Goal: Task Accomplishment & Management: Complete application form

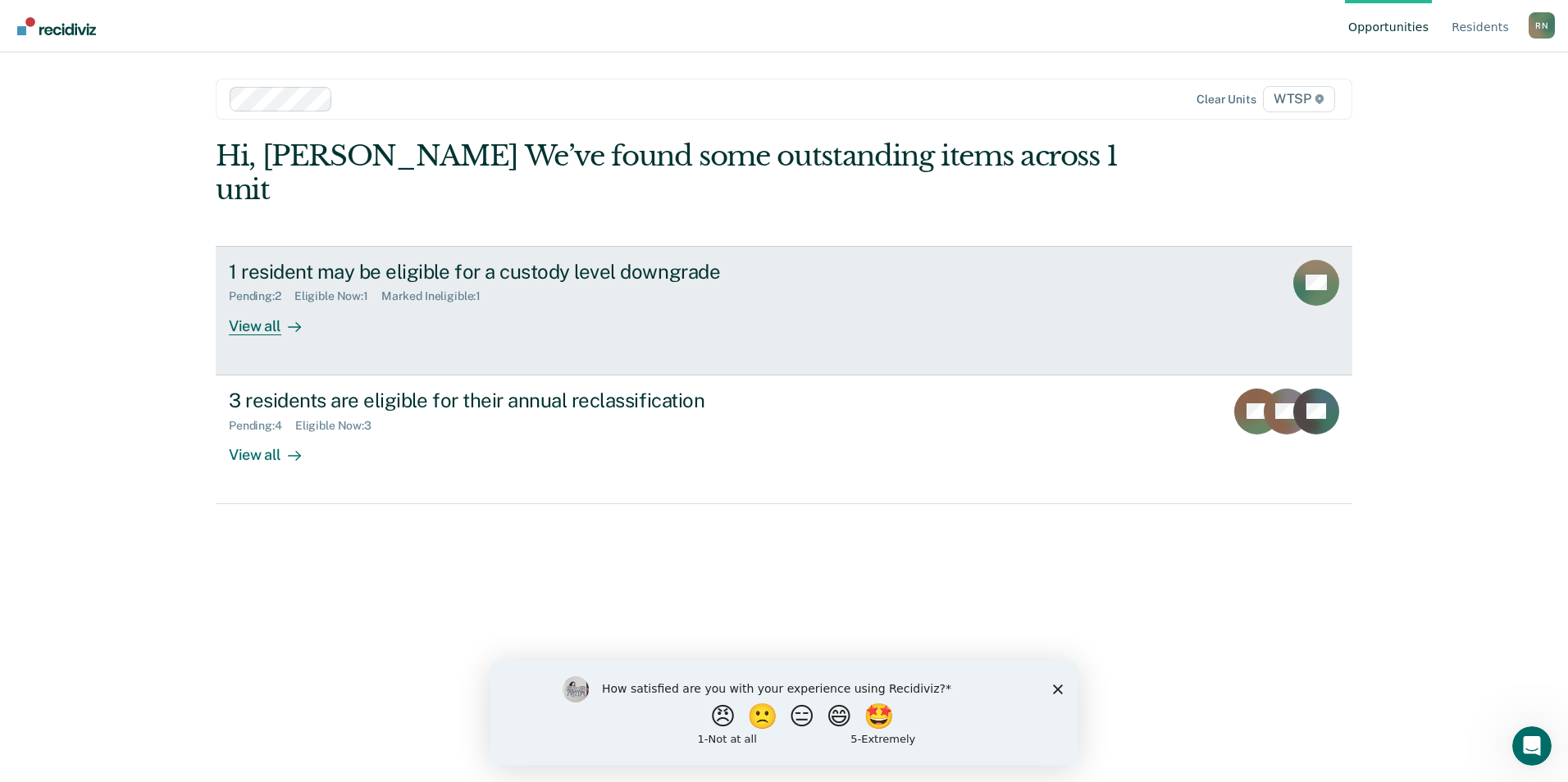
click at [262, 303] on div "View all" at bounding box center [274, 319] width 91 height 32
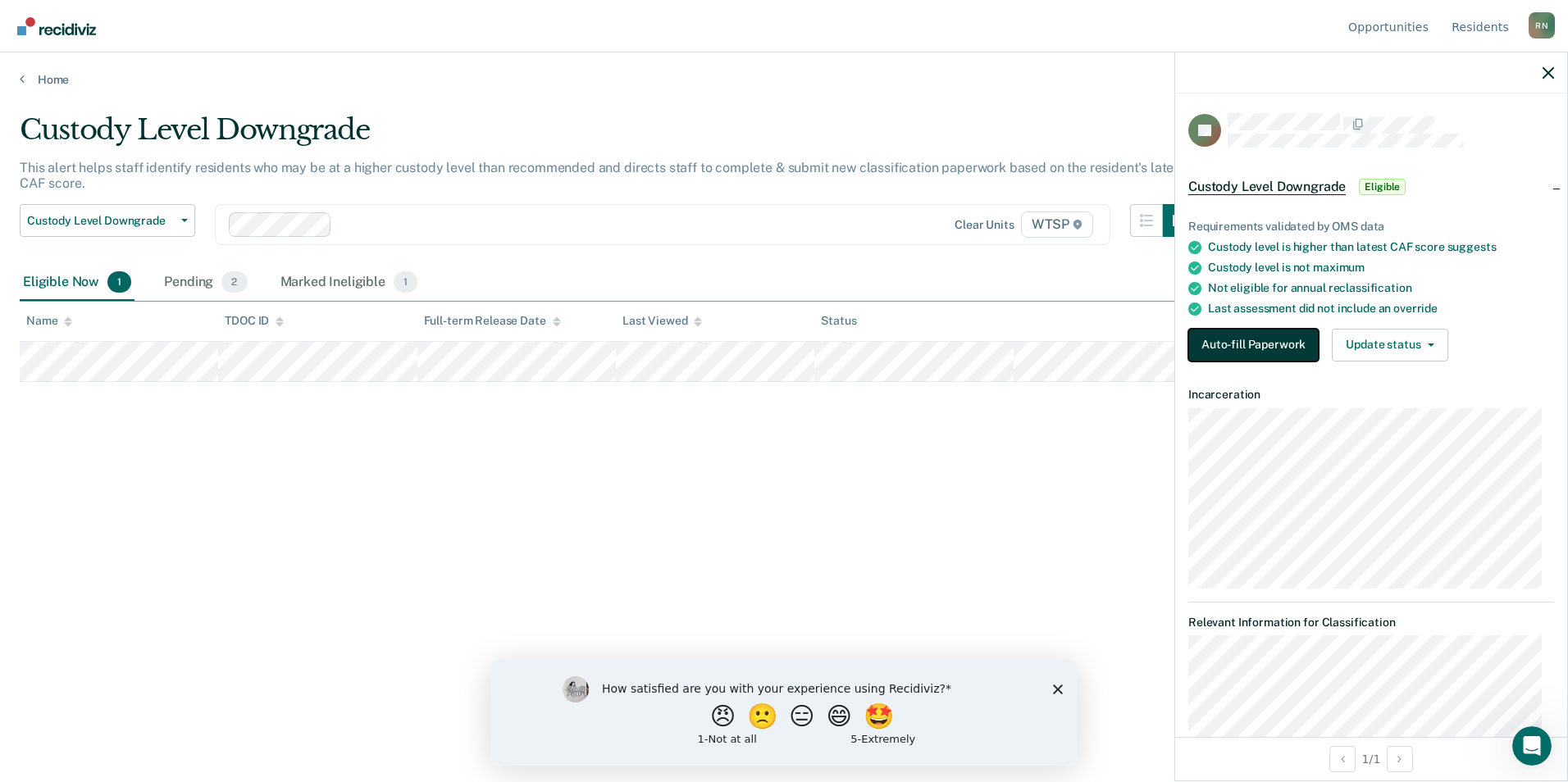
click at [1235, 341] on button "Auto-fill Paperwork" at bounding box center [1253, 345] width 130 height 33
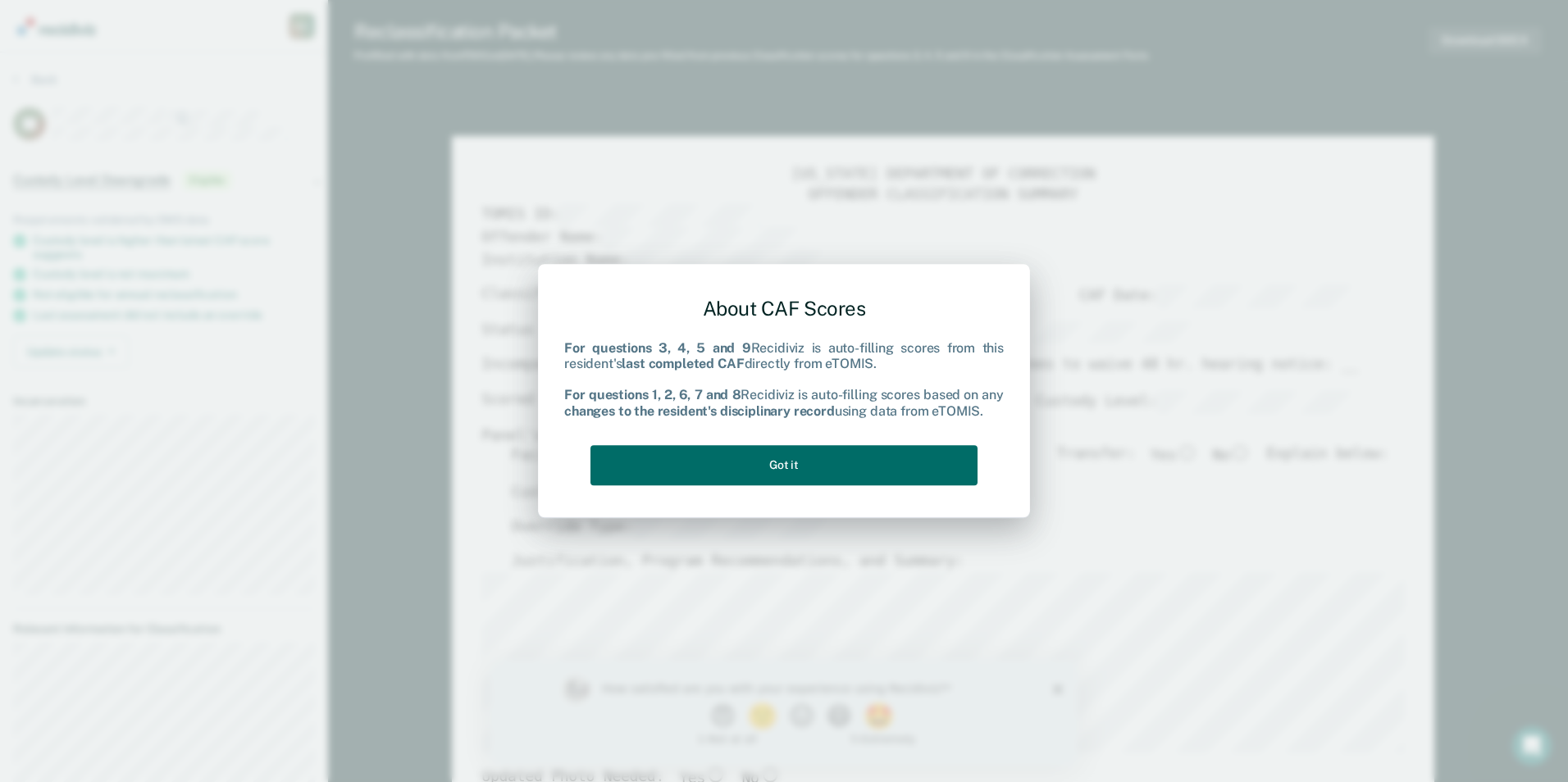
type textarea "x"
click at [791, 467] on button "Got it" at bounding box center [784, 465] width 388 height 40
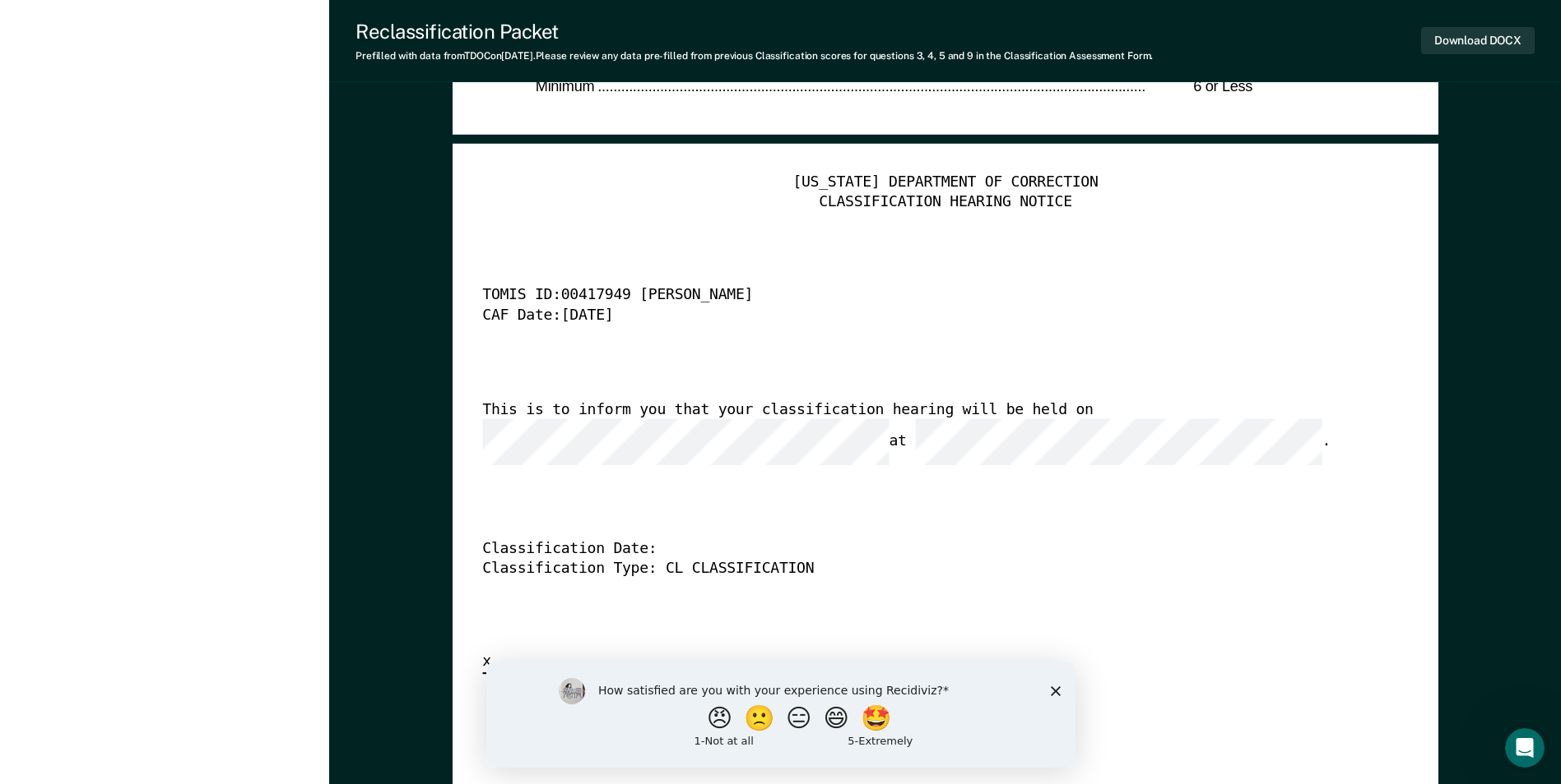
scroll to position [4193, 0]
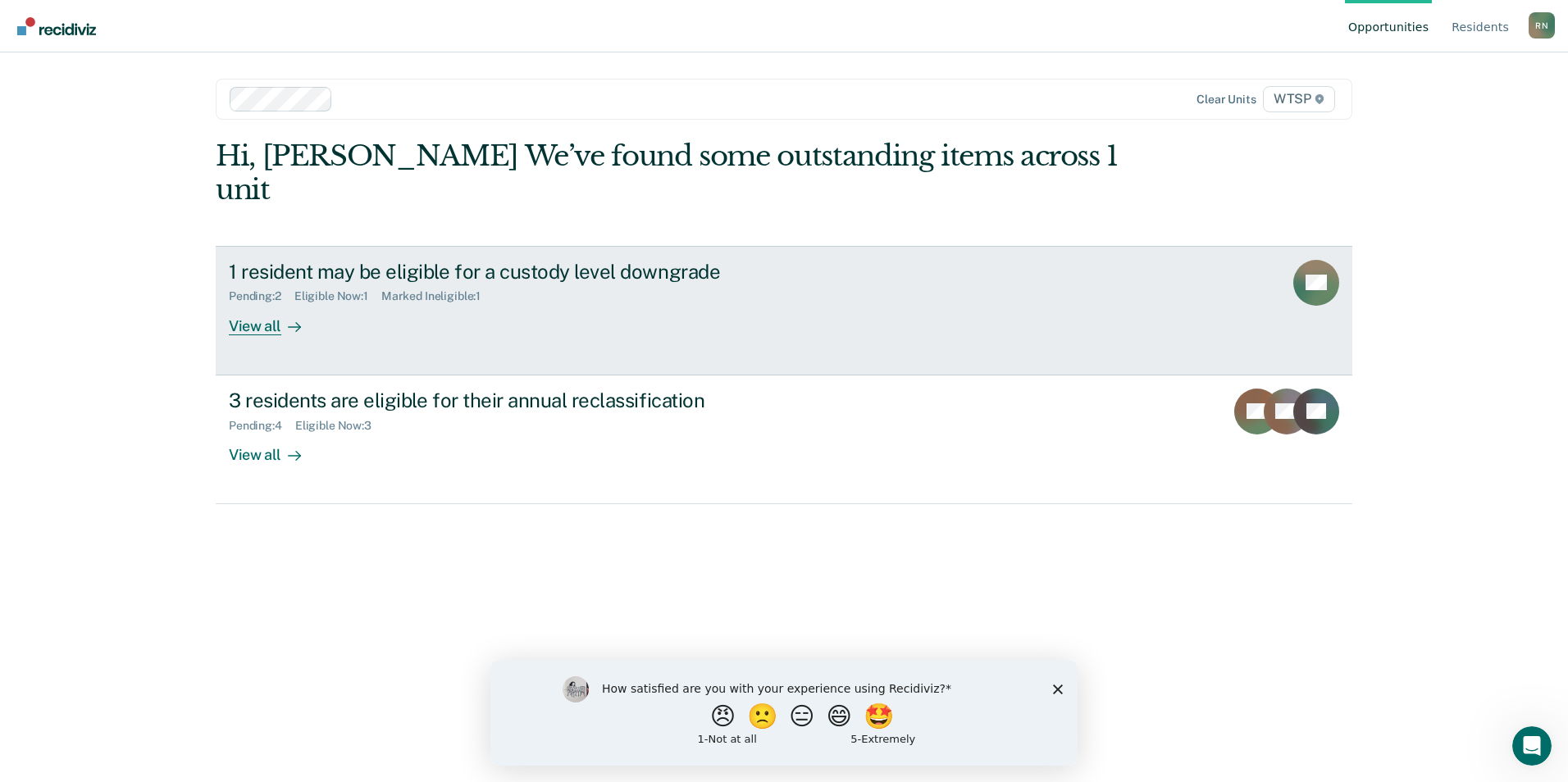
click at [258, 303] on div "View all" at bounding box center [274, 319] width 91 height 32
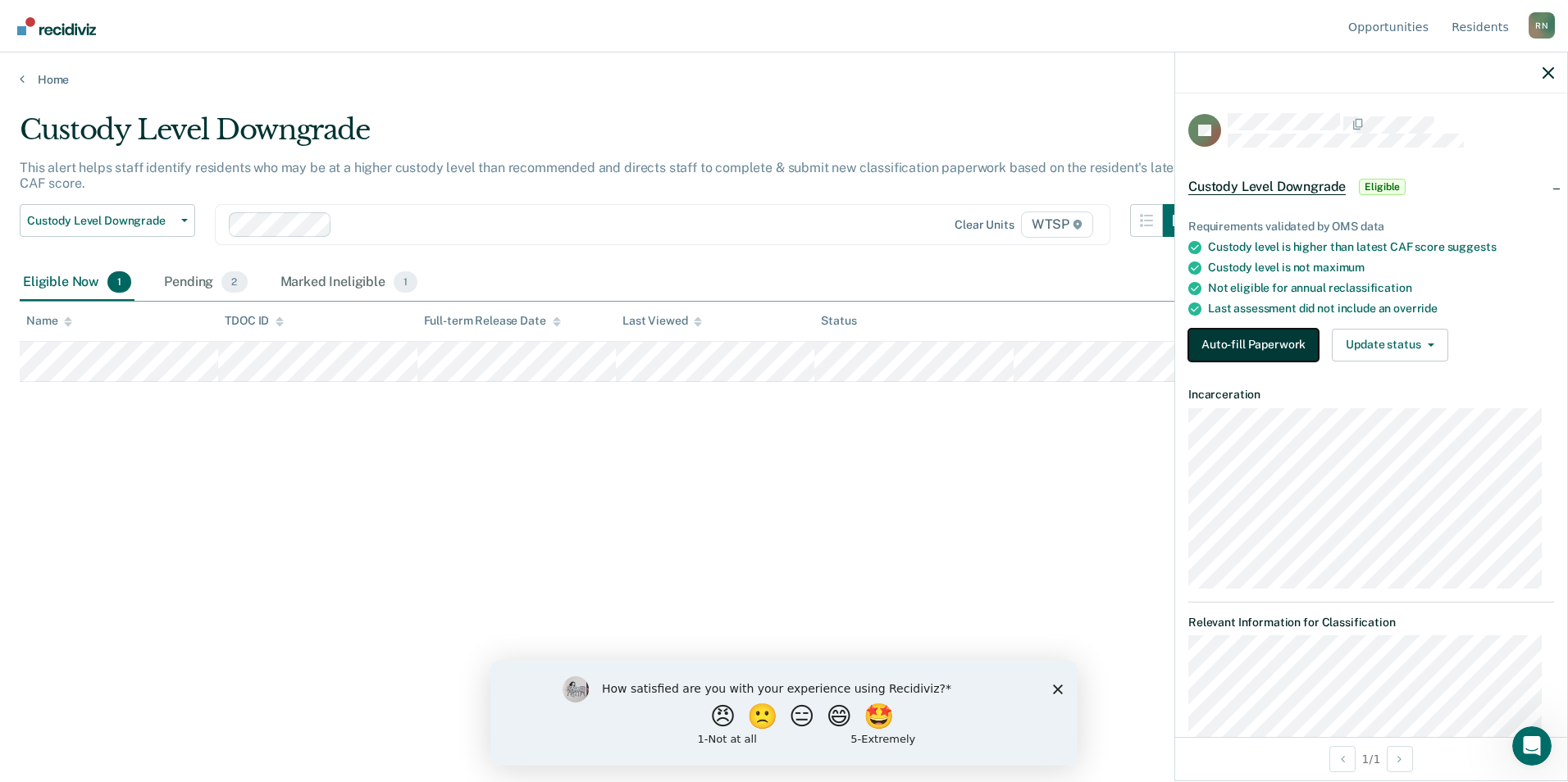
click at [1254, 347] on button "Auto-fill Paperwork" at bounding box center [1253, 345] width 130 height 33
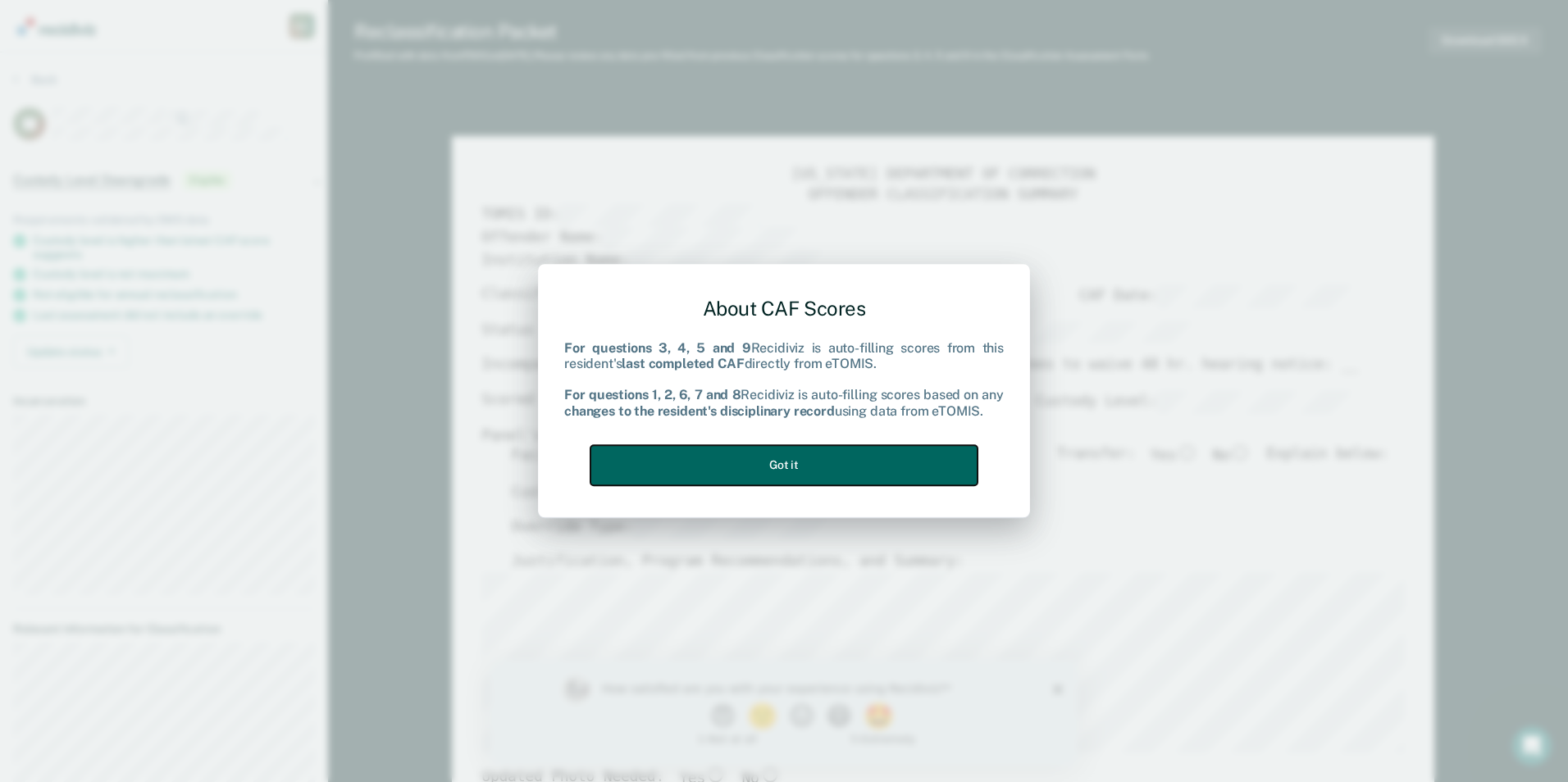
click at [855, 462] on button "Got it" at bounding box center [784, 465] width 388 height 40
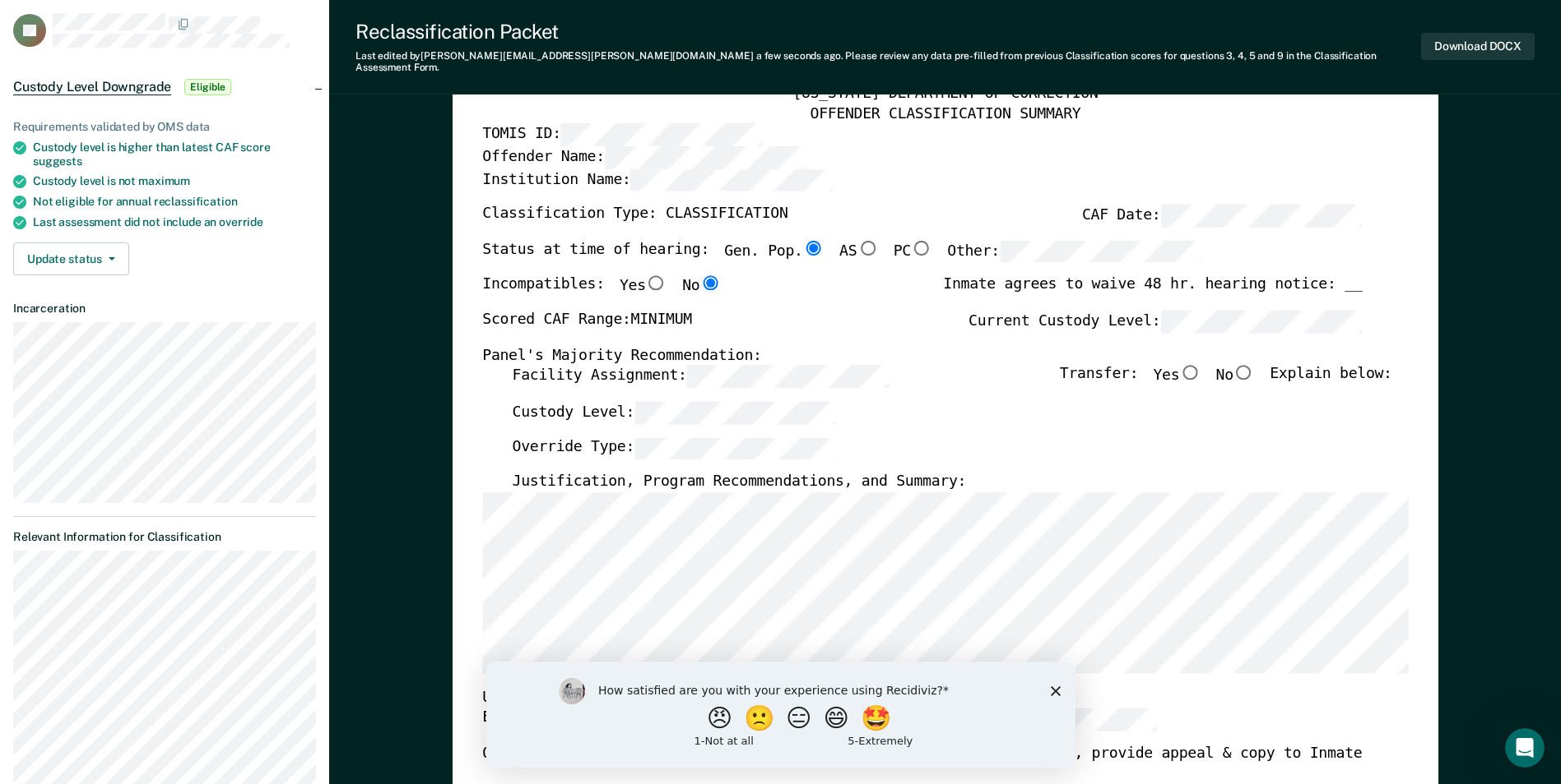
scroll to position [247, 0]
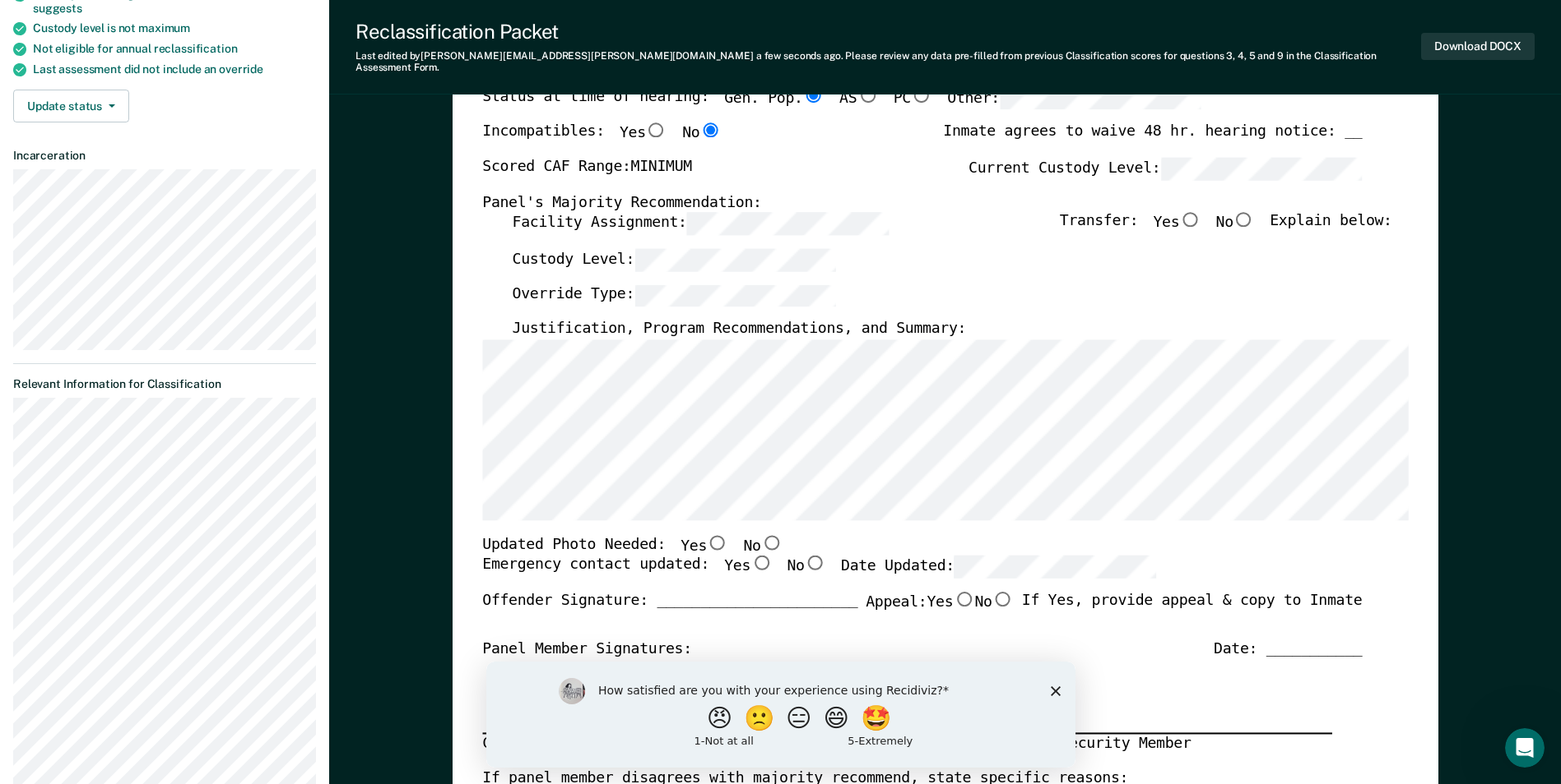
click at [761, 535] on input "No" at bounding box center [771, 542] width 21 height 15
type textarea "x"
radio input "true"
click at [751, 556] on input "Yes" at bounding box center [761, 563] width 21 height 15
type textarea "x"
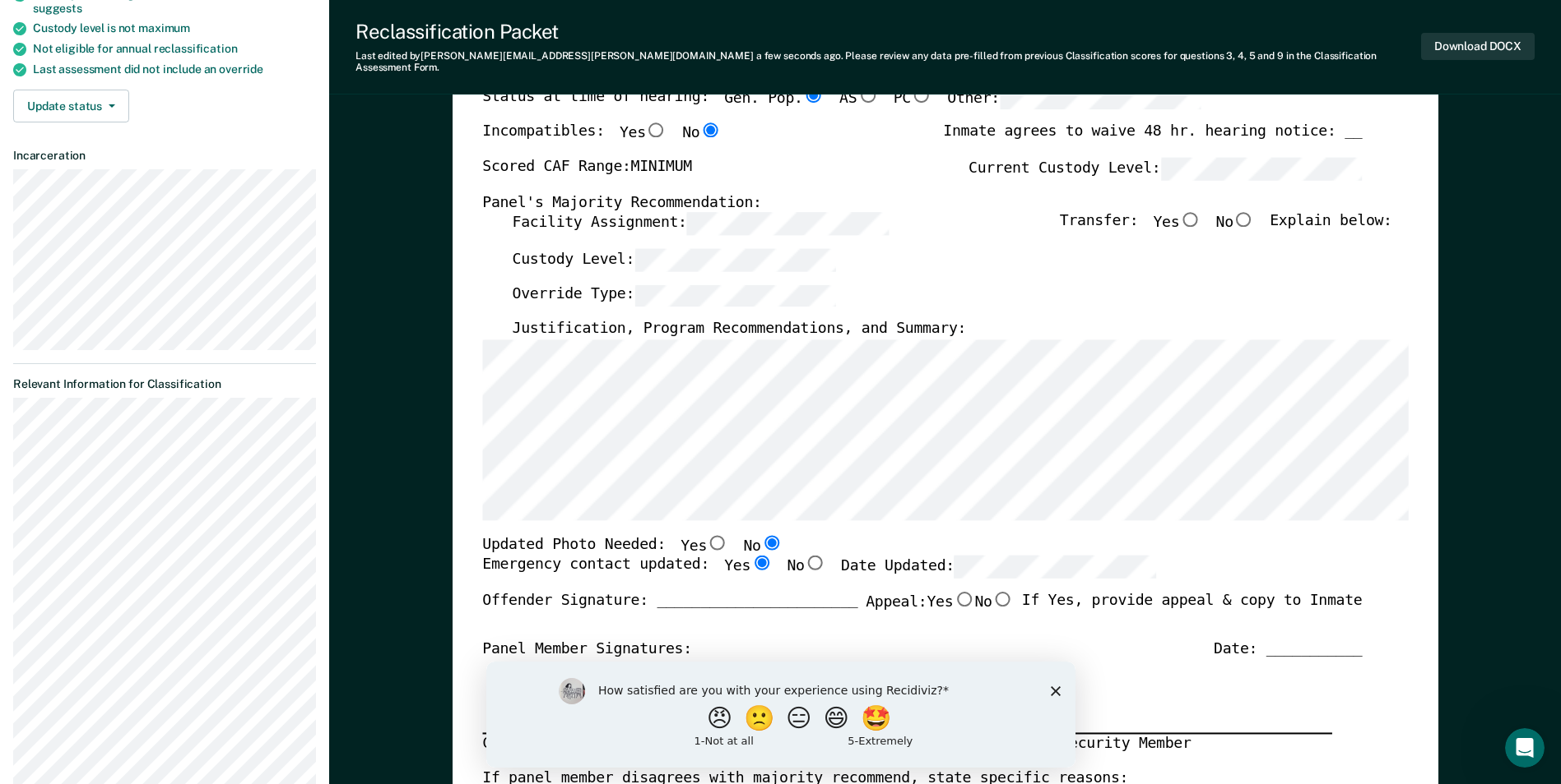
radio input "true"
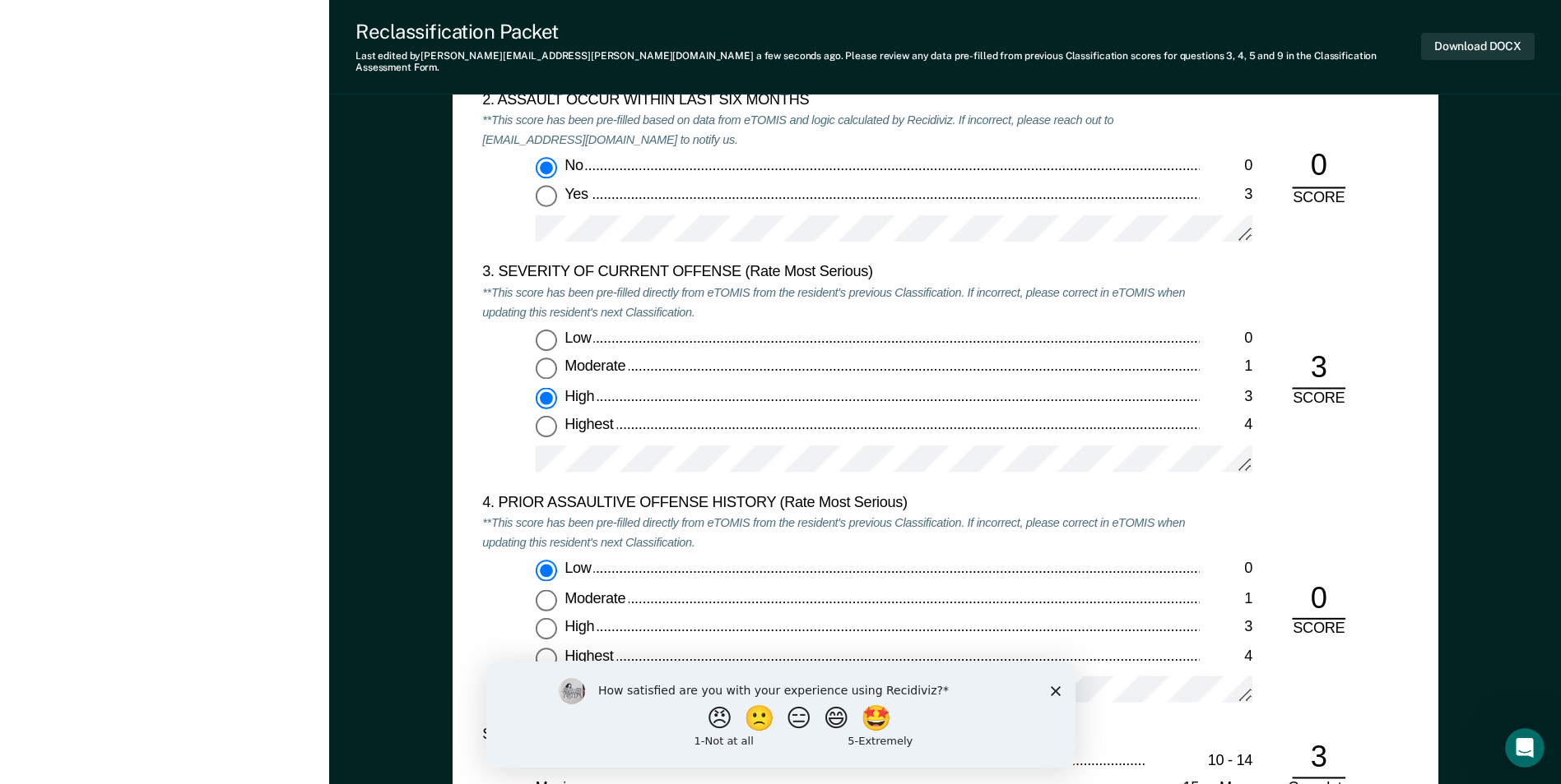
scroll to position [1891, 0]
click at [549, 355] on input "Moderate 1" at bounding box center [545, 365] width 21 height 21
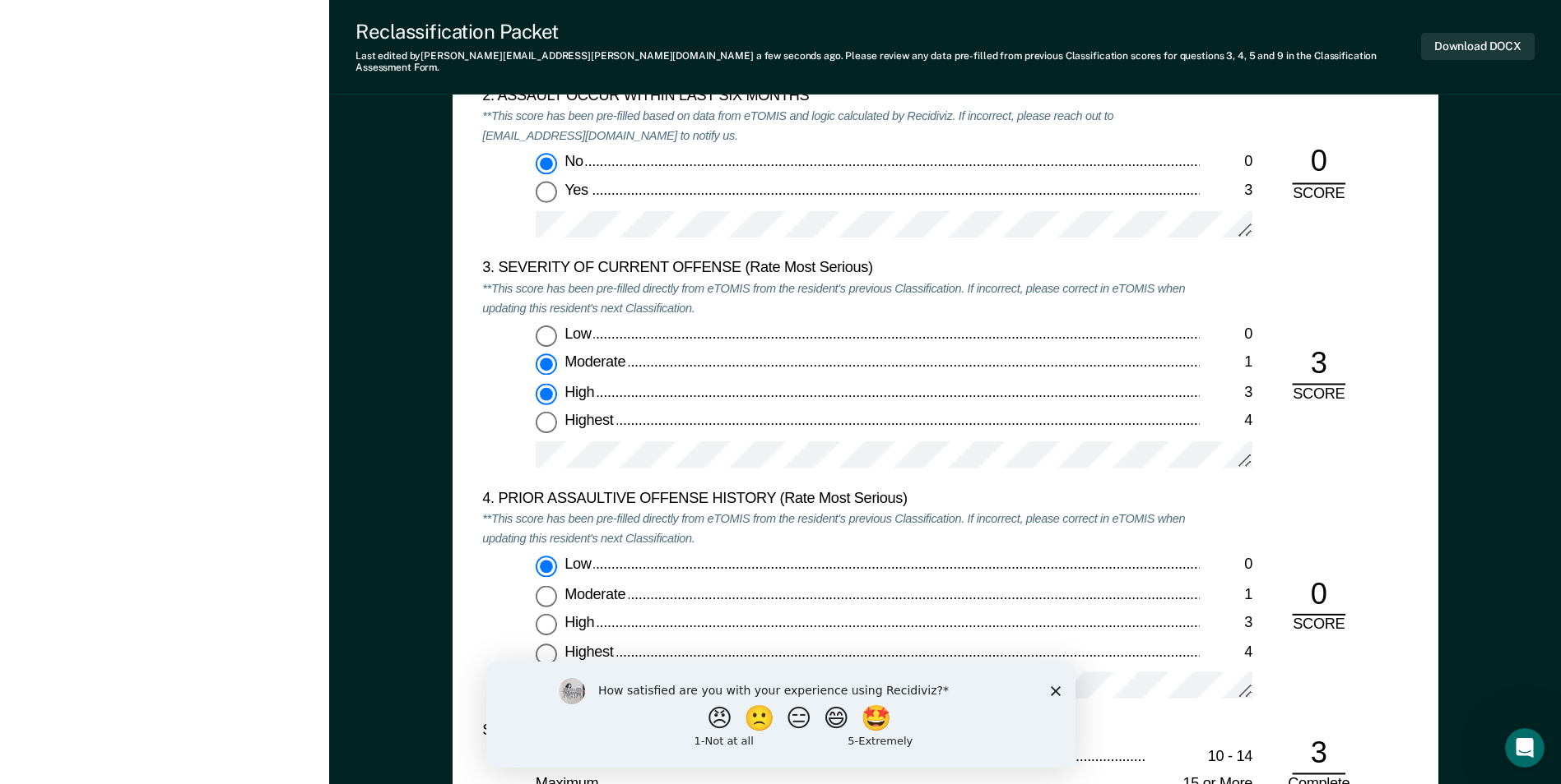
type textarea "x"
radio input "true"
radio input "false"
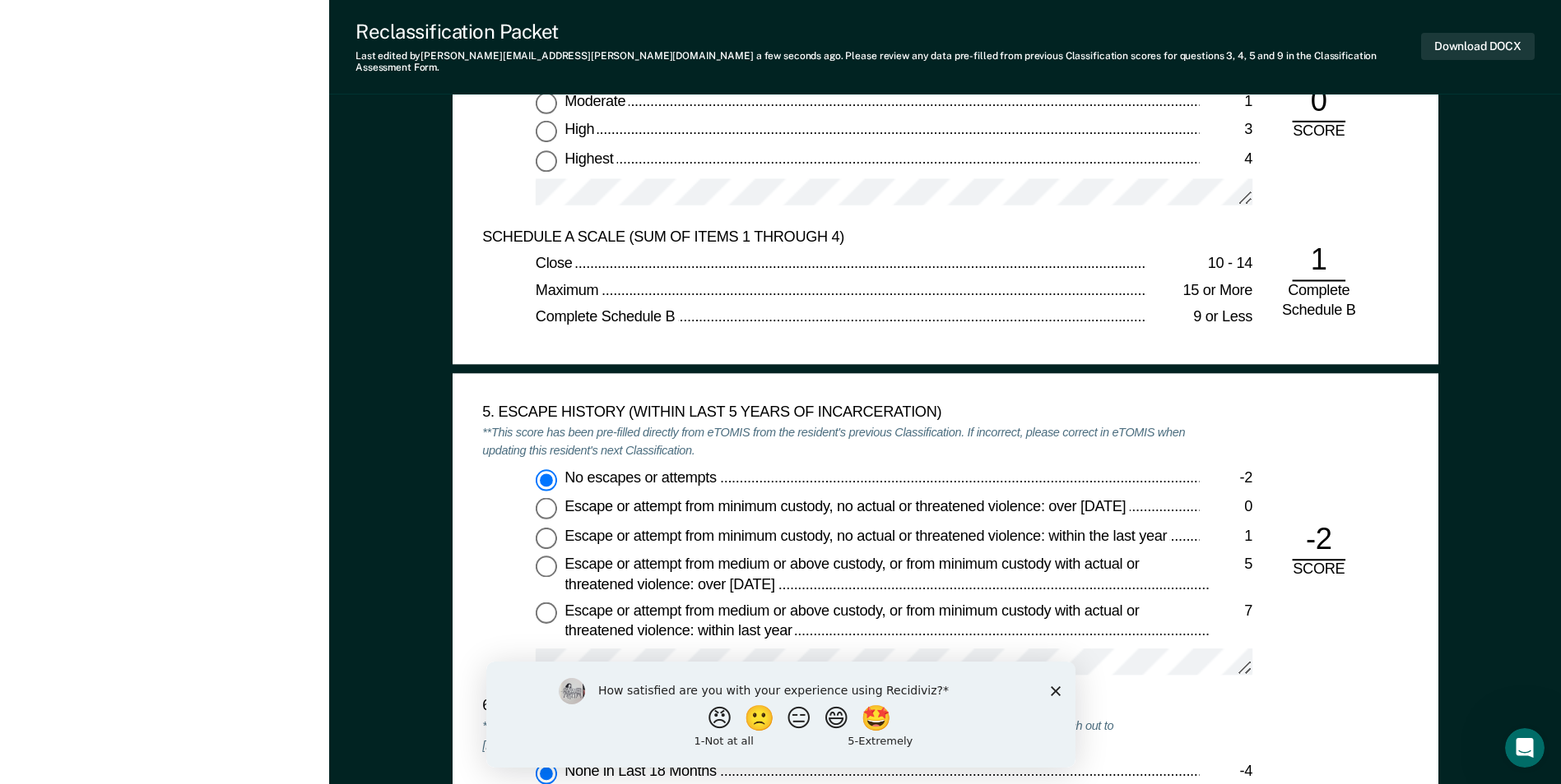
scroll to position [2055, 0]
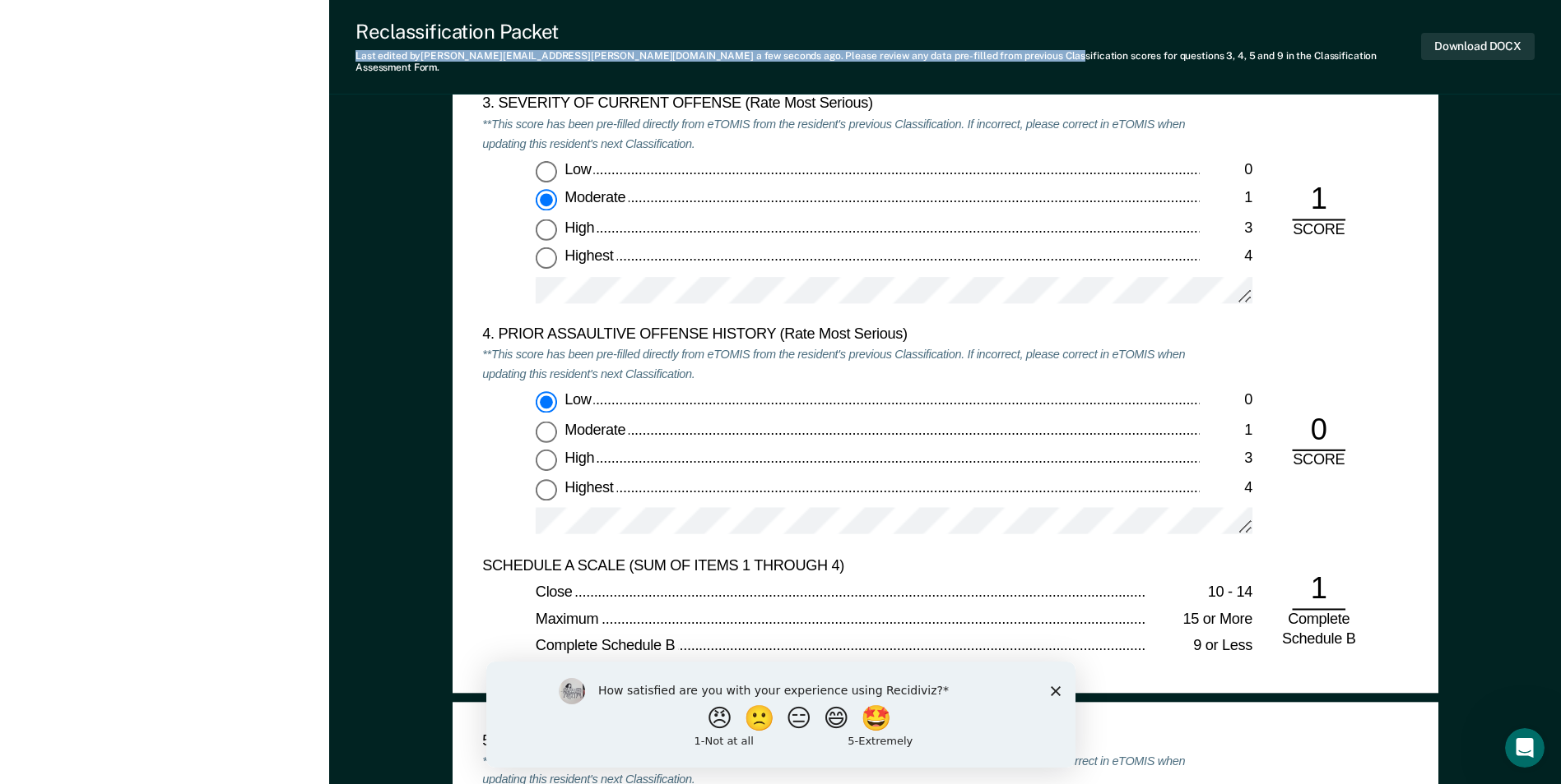
drag, startPoint x: 968, startPoint y: 24, endPoint x: 857, endPoint y: 44, distance: 112.8
click at [857, 44] on div "Reclassification Packet Last edited by [PERSON_NAME][EMAIL_ADDRESS][PERSON_NAME…" at bounding box center [888, 47] width 1066 height 54
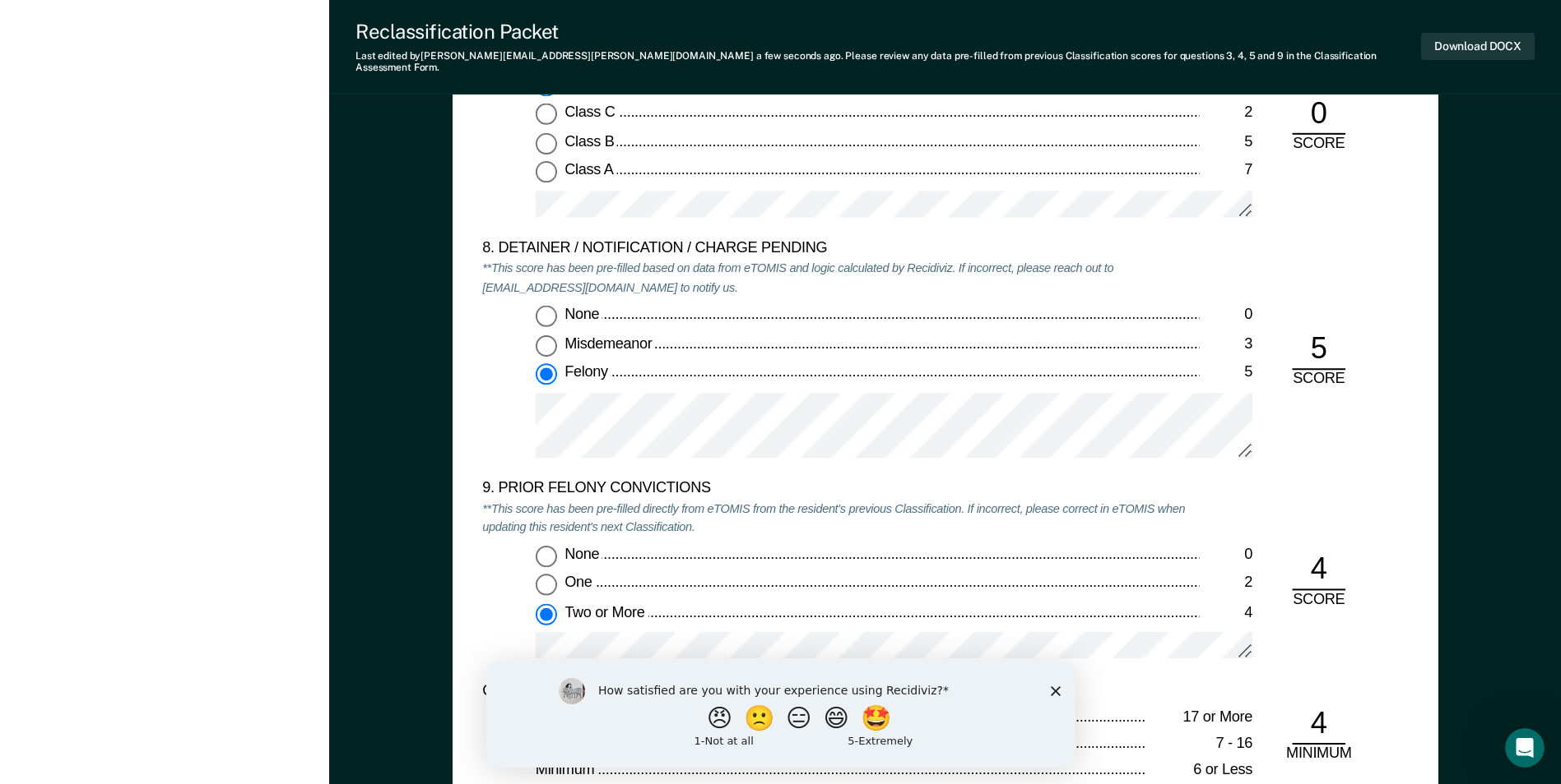
scroll to position [3371, 0]
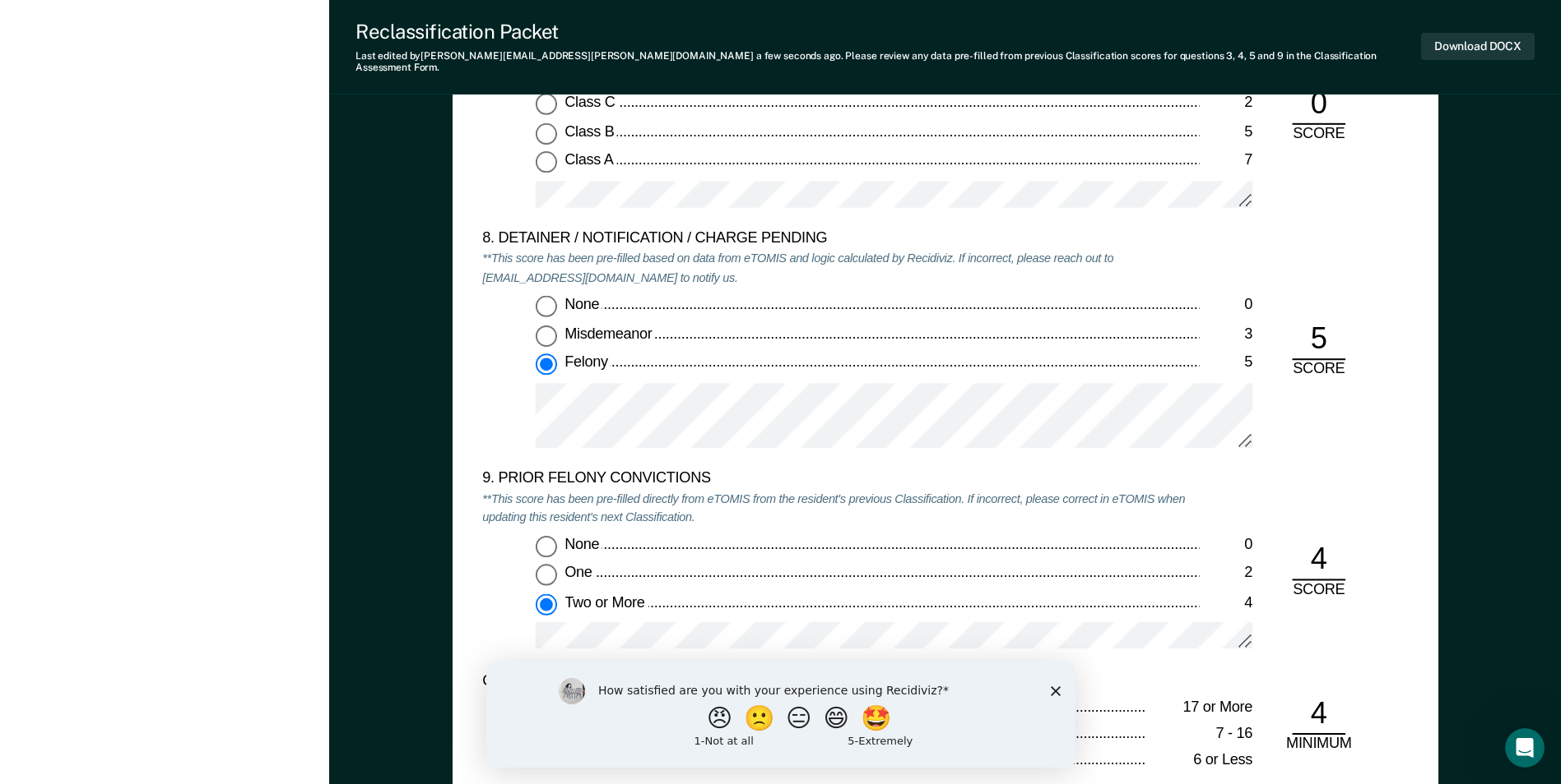
click at [548, 564] on input "One 2" at bounding box center [545, 574] width 21 height 21
type textarea "x"
radio input "true"
radio input "false"
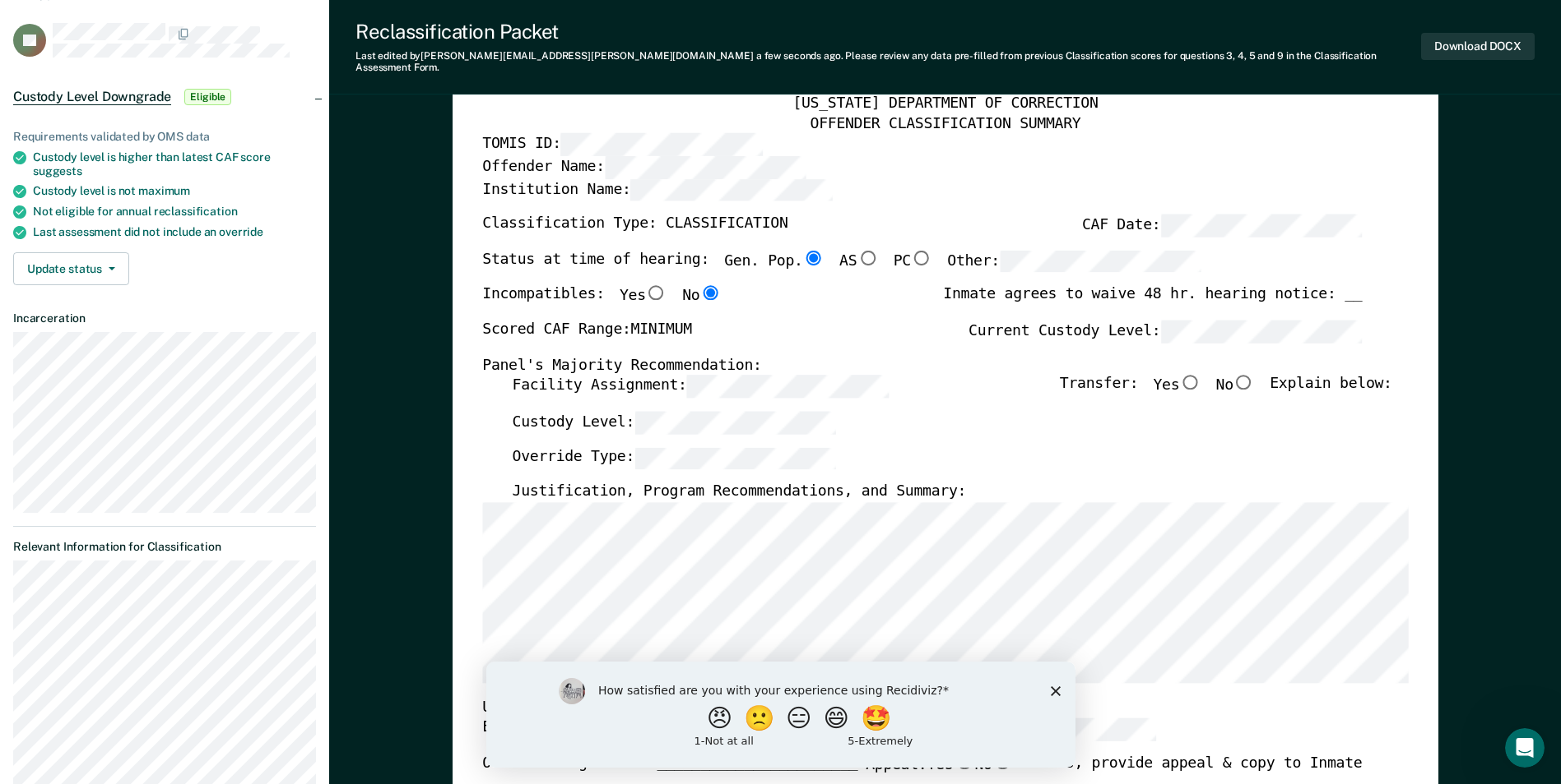
scroll to position [247, 0]
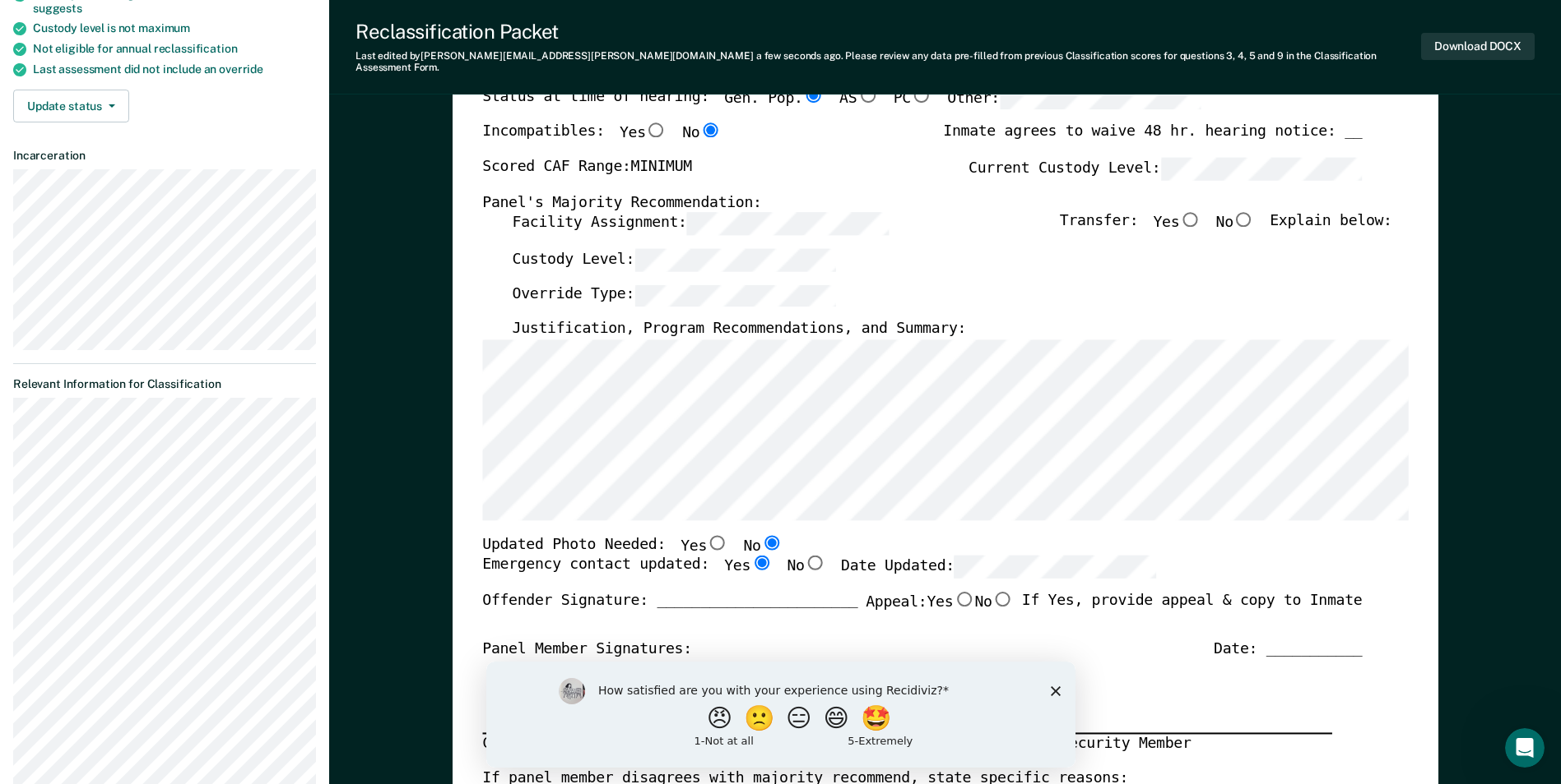
type textarea "x"
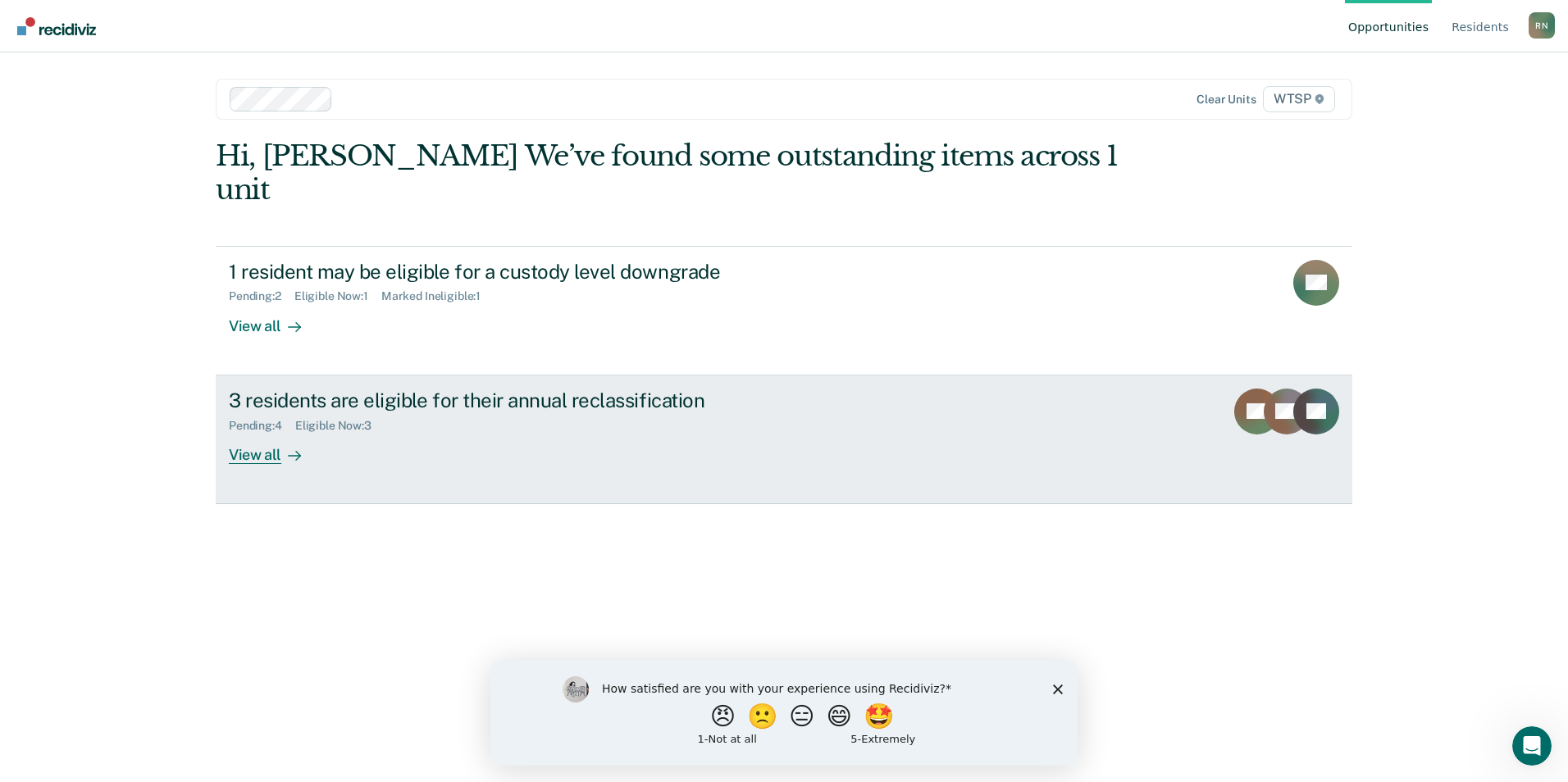
click at [266, 432] on div "View all" at bounding box center [274, 448] width 91 height 32
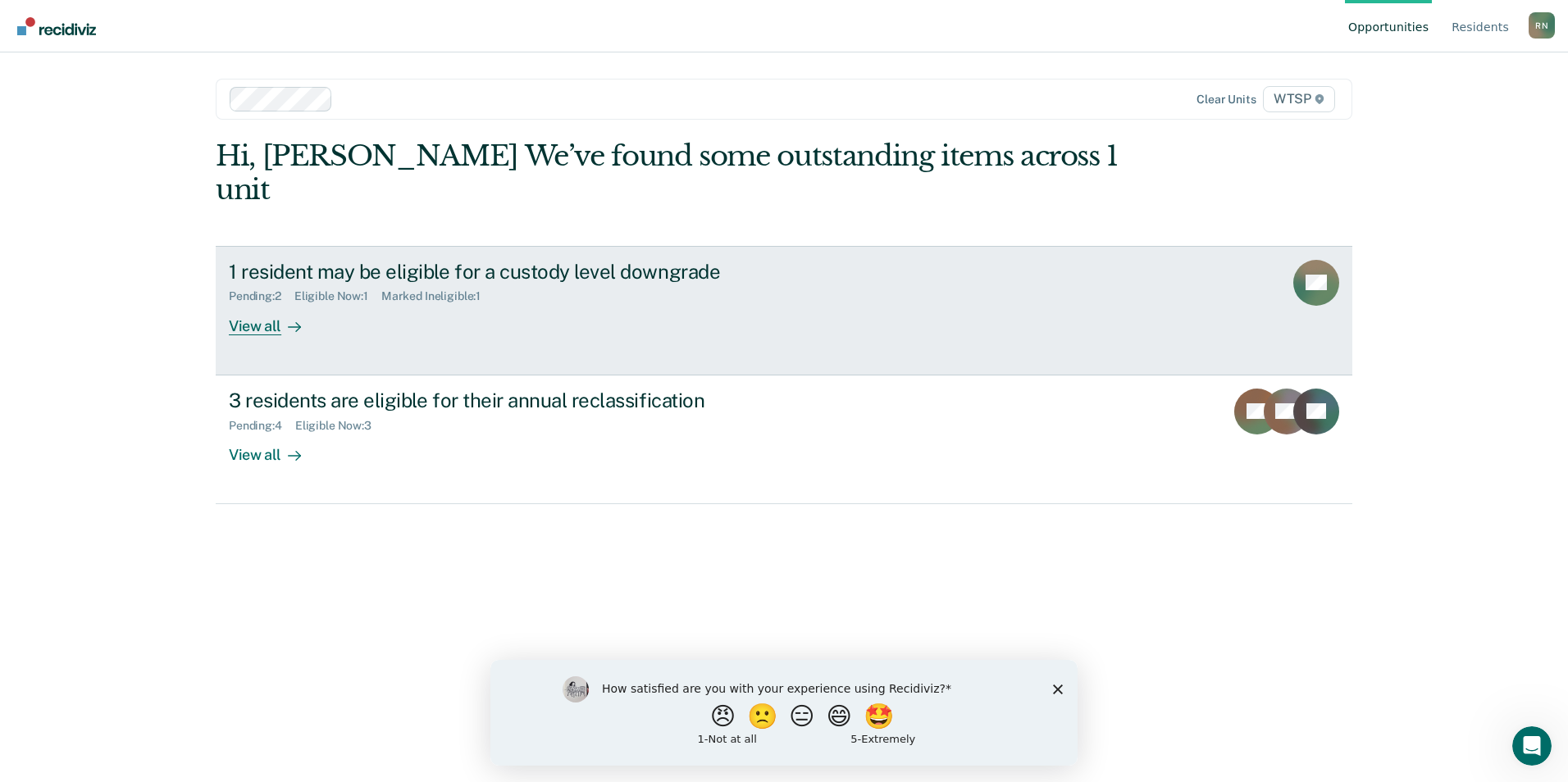
click at [263, 303] on div "View all" at bounding box center [274, 319] width 91 height 32
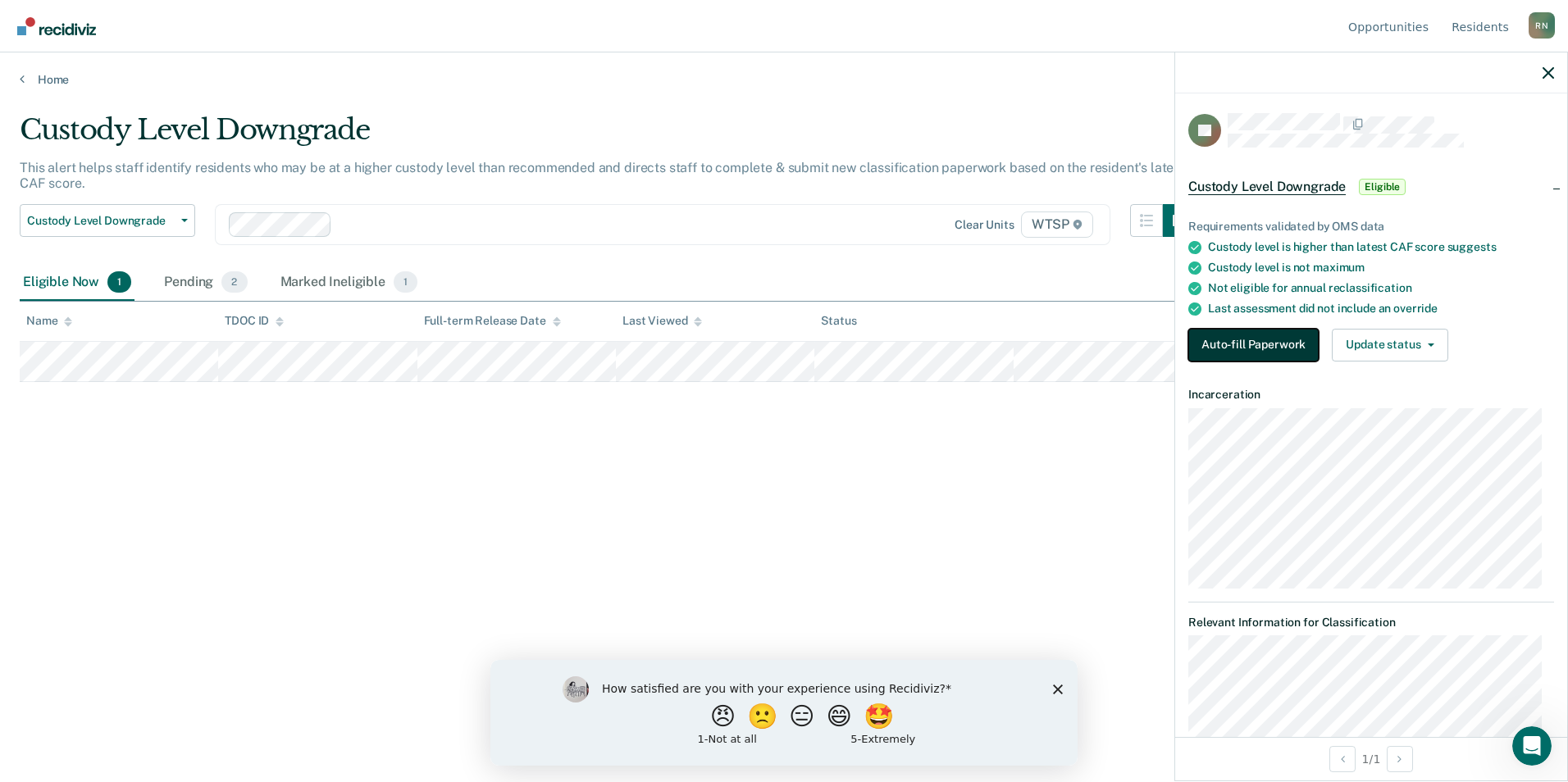
click at [1212, 345] on button "Auto-fill Paperwork" at bounding box center [1253, 345] width 130 height 33
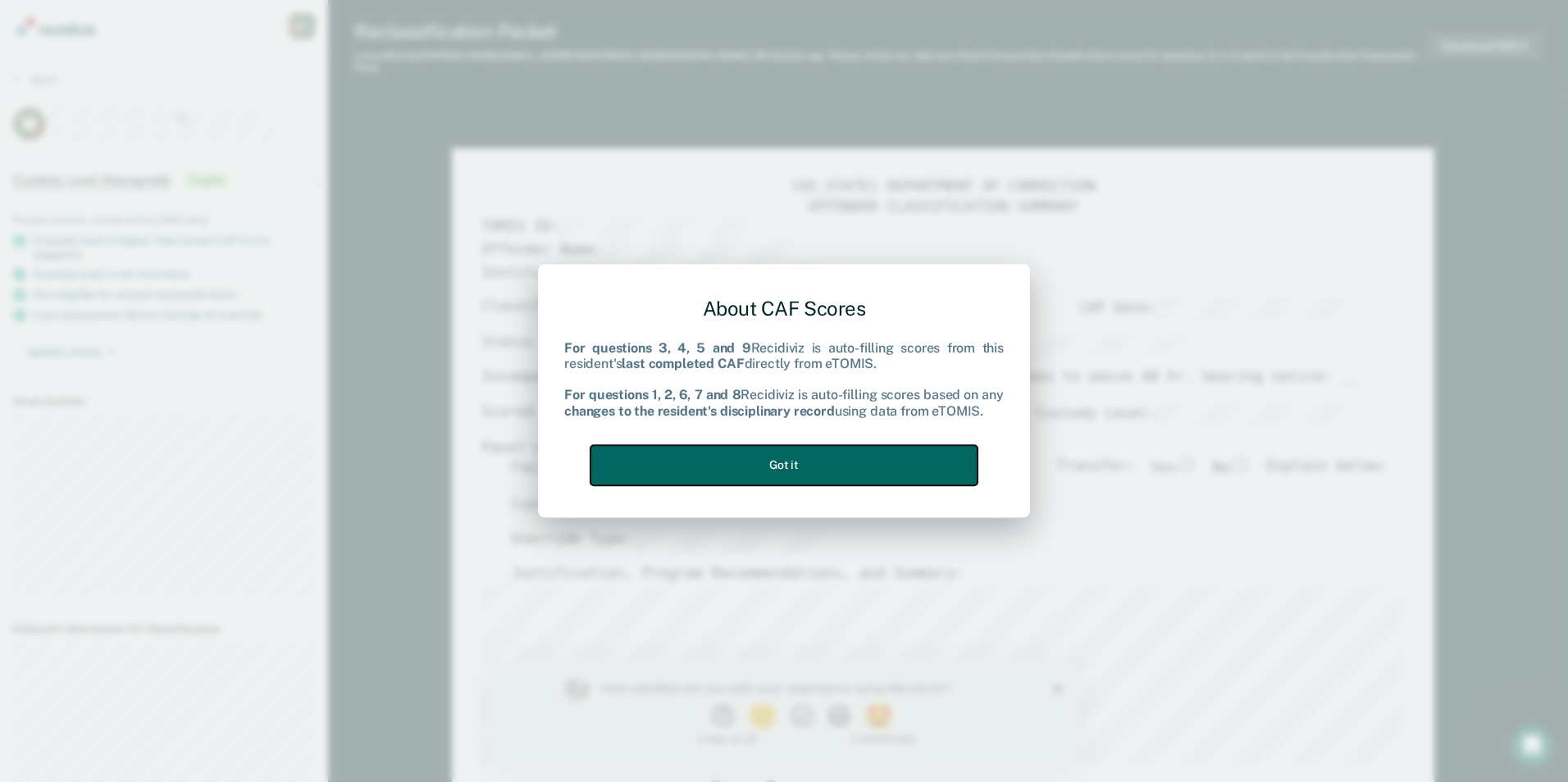
click at [878, 469] on button "Got it" at bounding box center [784, 465] width 388 height 40
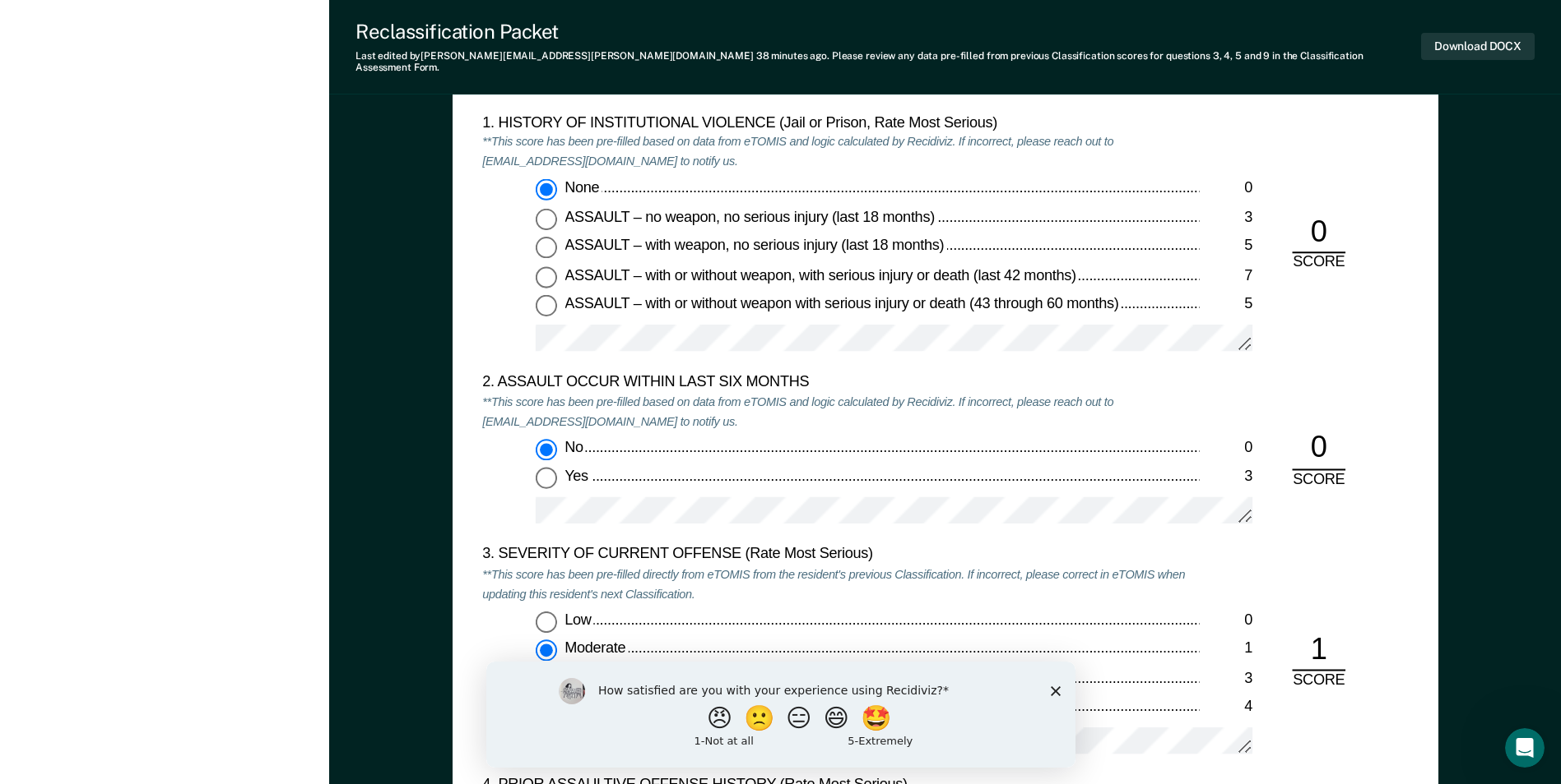
scroll to position [1726, 0]
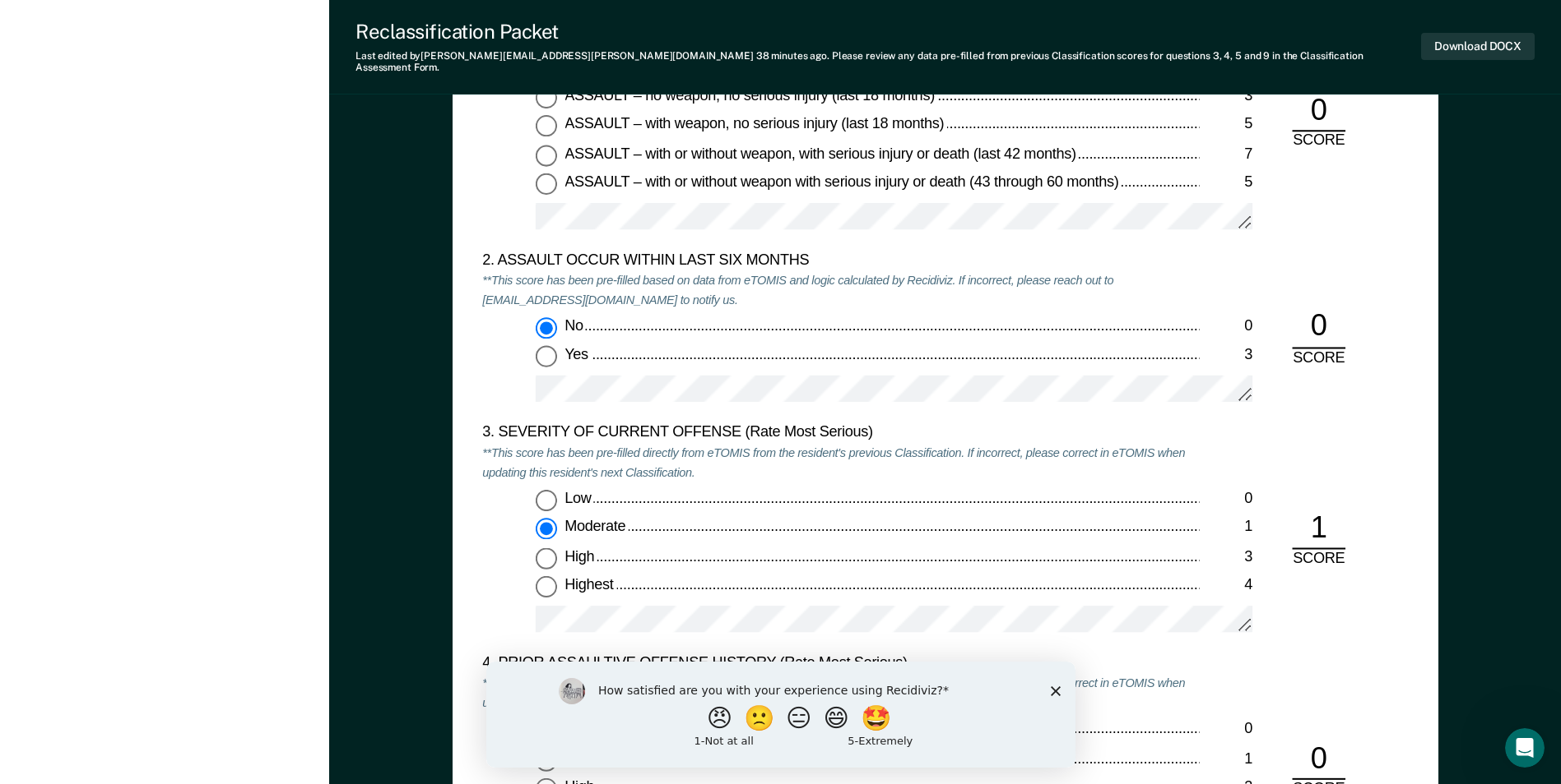
click at [544, 548] on input "High 3" at bounding box center [545, 558] width 21 height 21
type textarea "x"
radio input "false"
radio input "true"
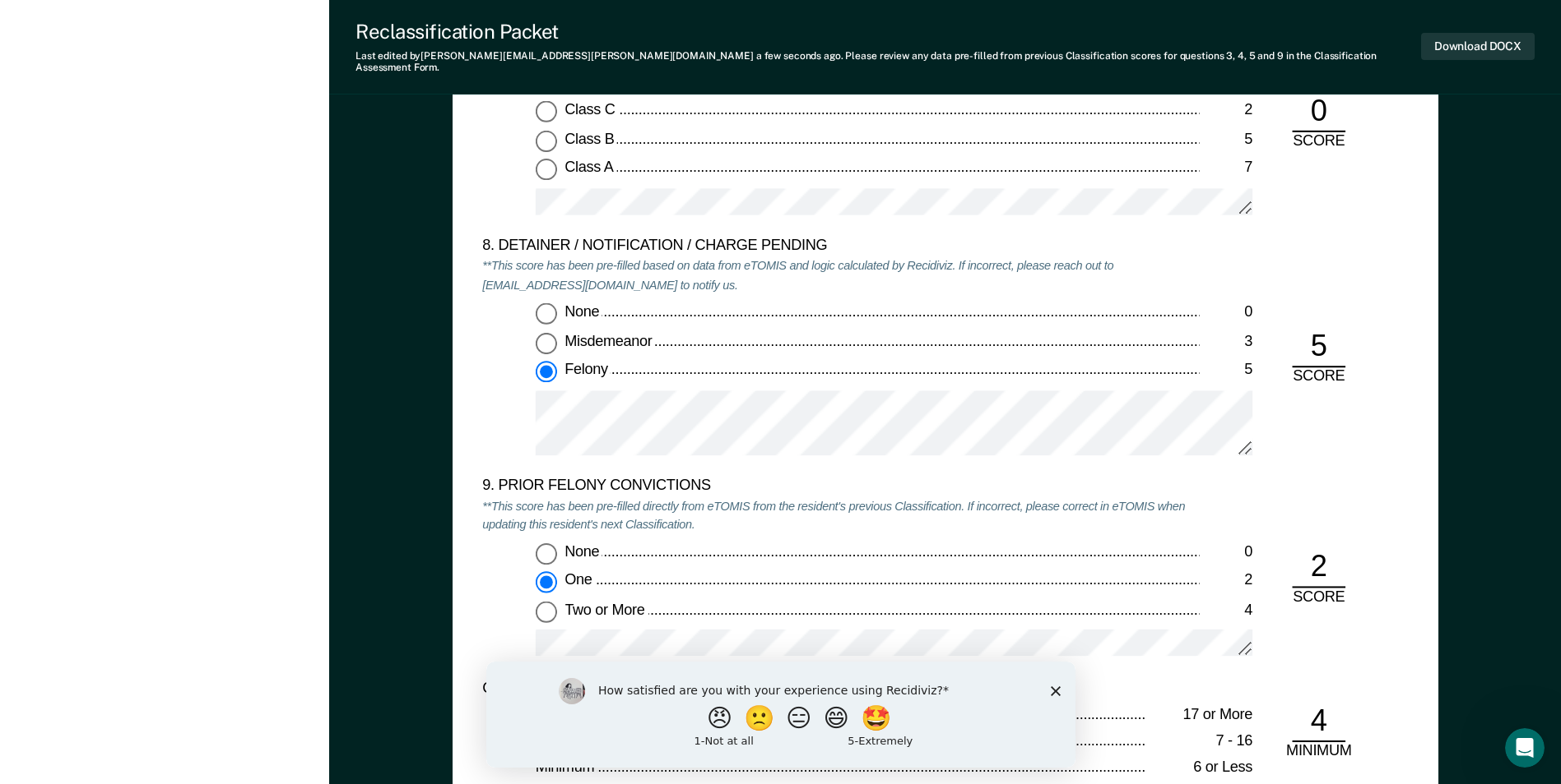
scroll to position [3371, 0]
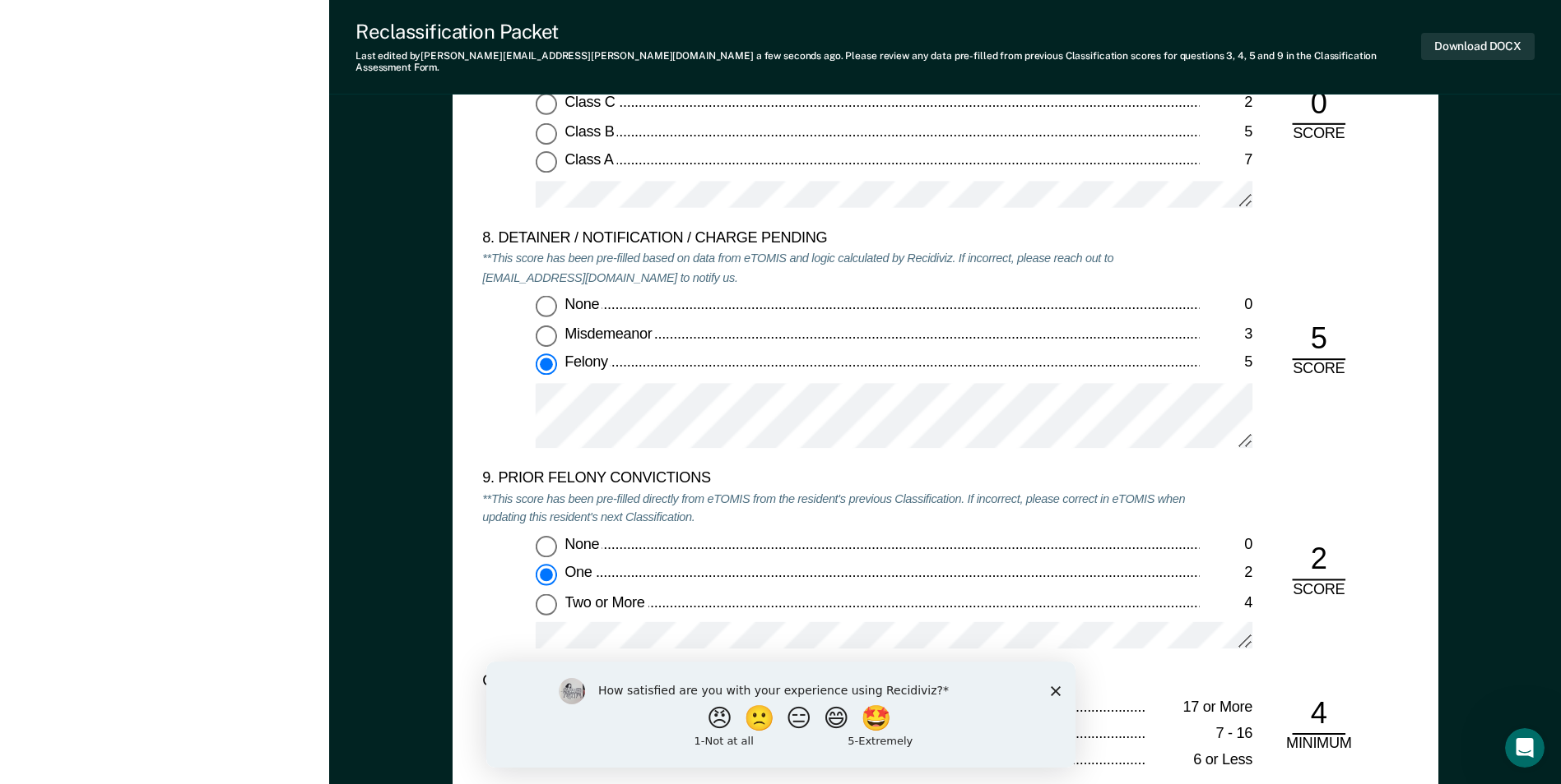
click at [543, 594] on input "Two or More 4" at bounding box center [545, 604] width 21 height 21
type textarea "x"
radio input "false"
radio input "true"
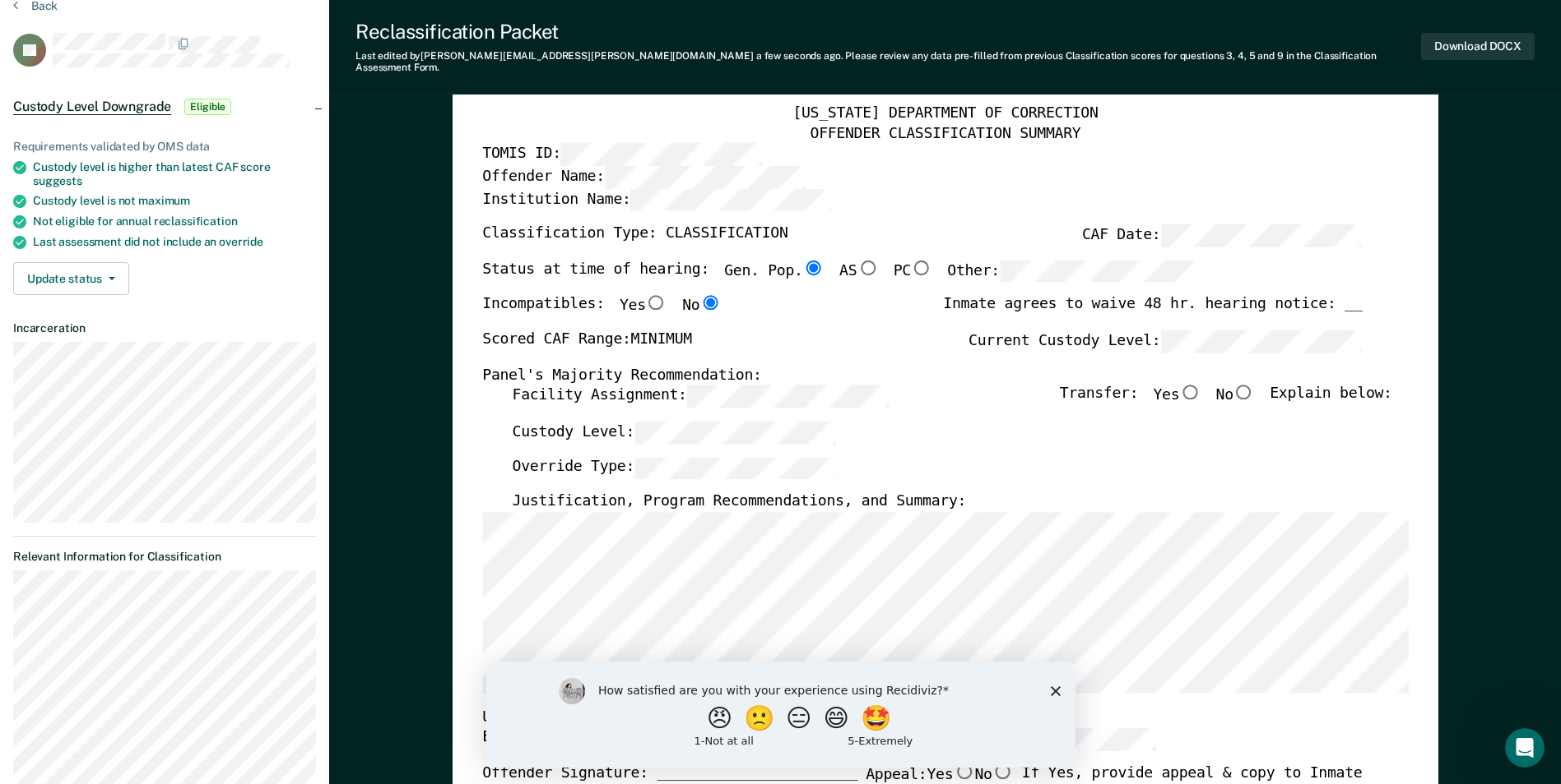
scroll to position [0, 0]
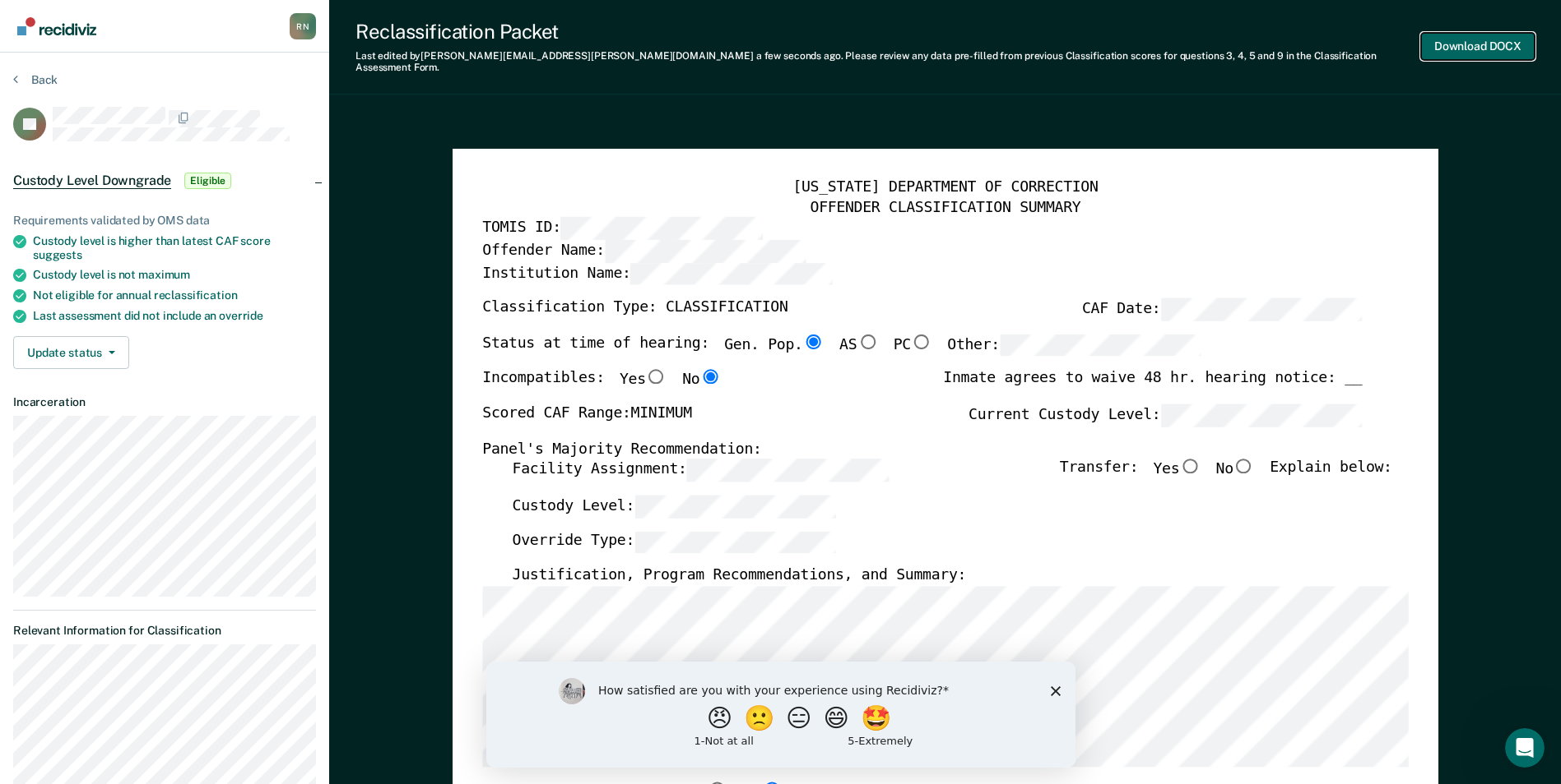
click at [1462, 38] on button "Download DOCX" at bounding box center [1477, 46] width 114 height 27
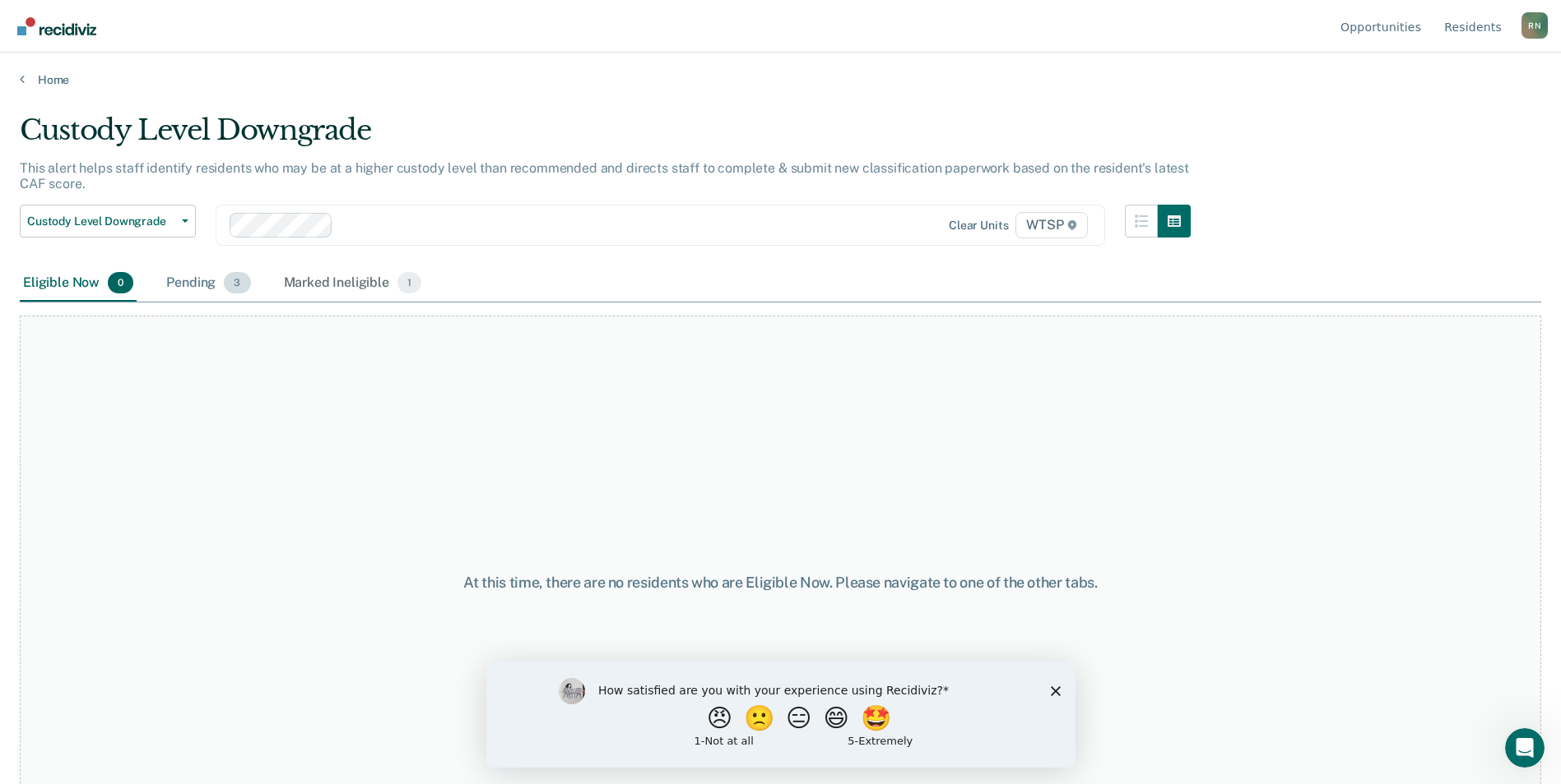
click at [195, 283] on div "Pending 3" at bounding box center [207, 284] width 91 height 36
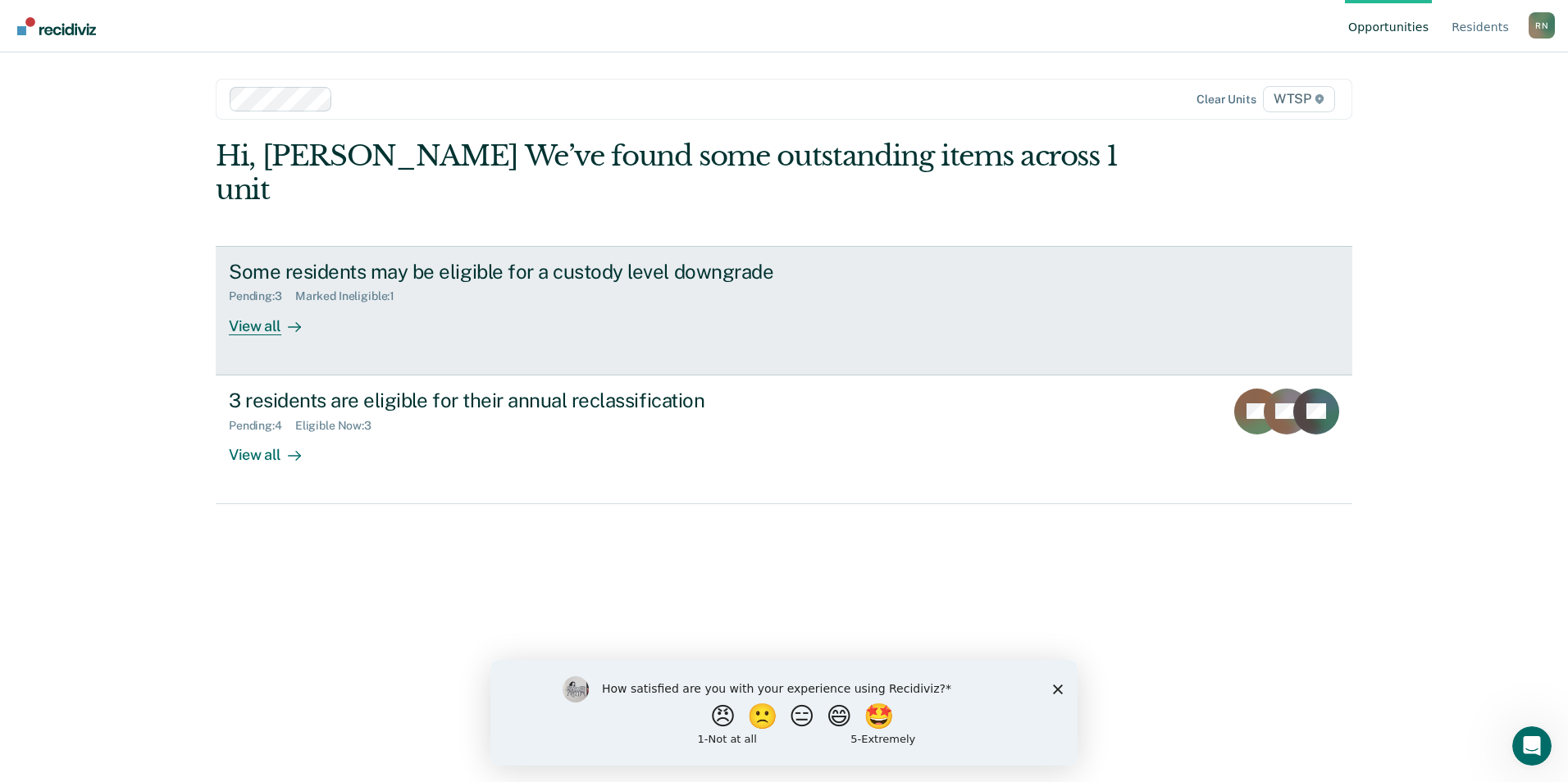
click at [275, 260] on div "Some residents may be eligible for a custody level downgrade" at bounding box center [516, 272] width 575 height 24
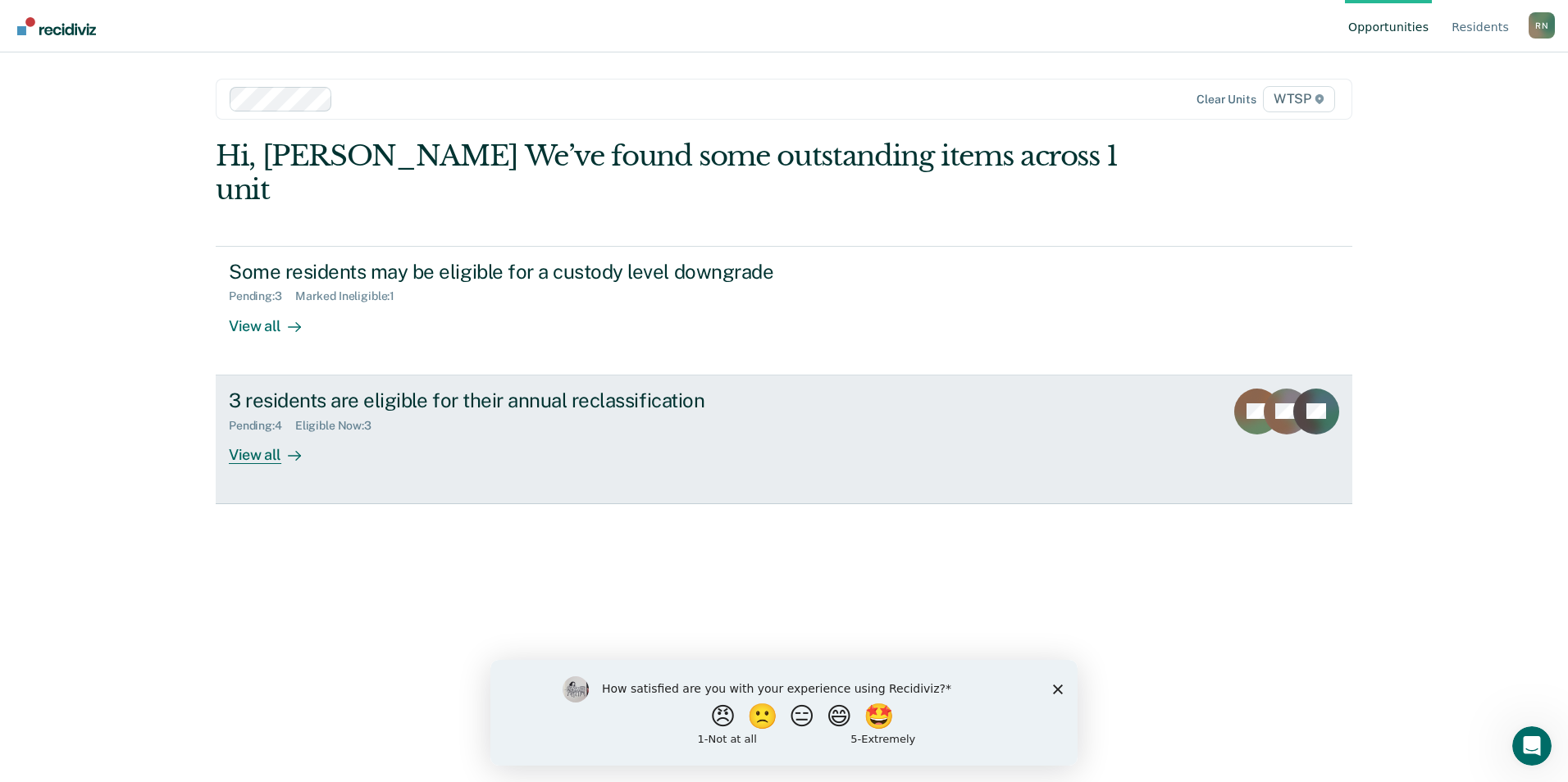
click at [271, 412] on div "Pending : 4 Eligible Now : 3" at bounding box center [516, 422] width 575 height 21
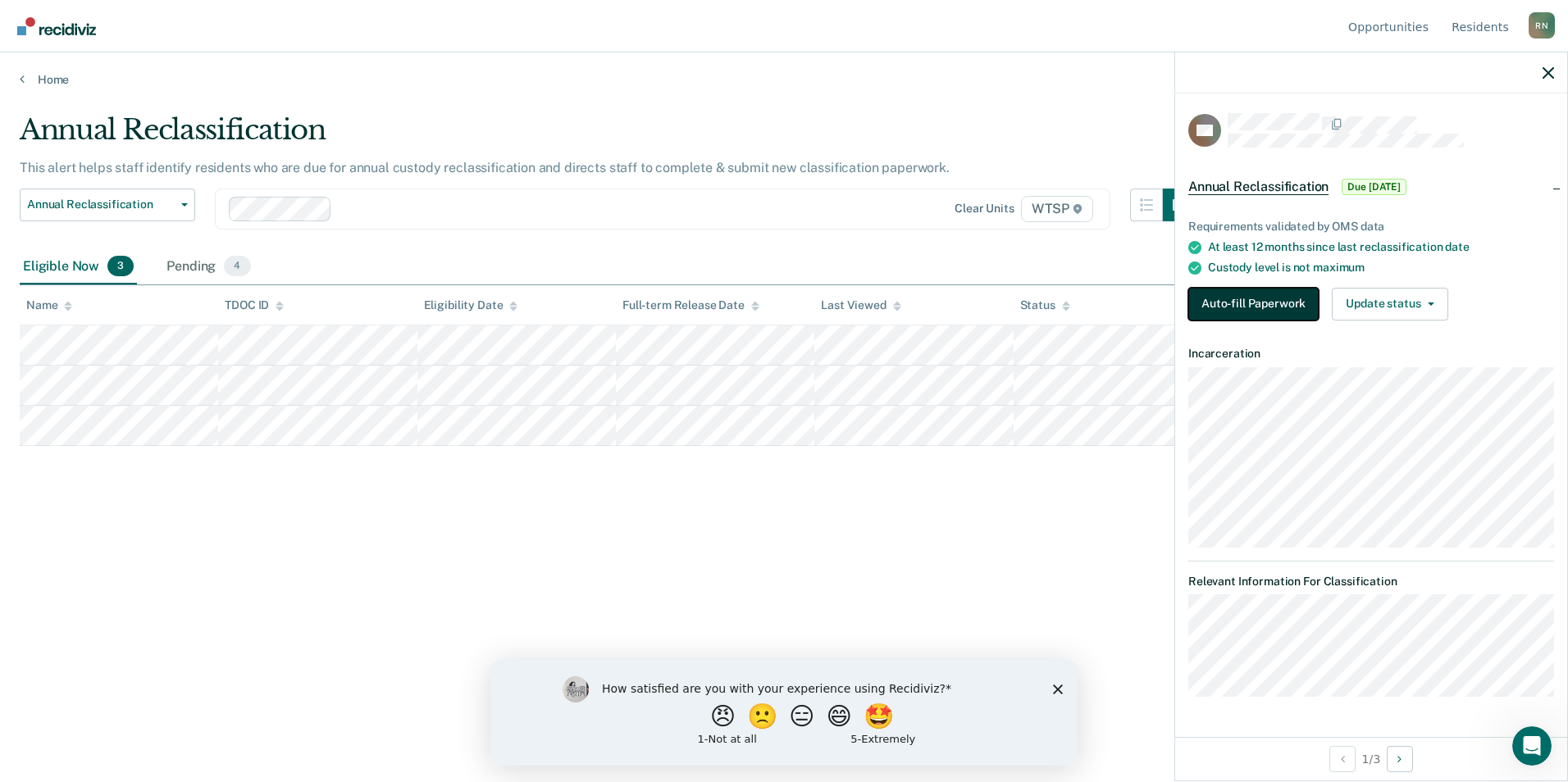
click at [1228, 289] on button "Auto-fill Paperwork" at bounding box center [1253, 304] width 130 height 33
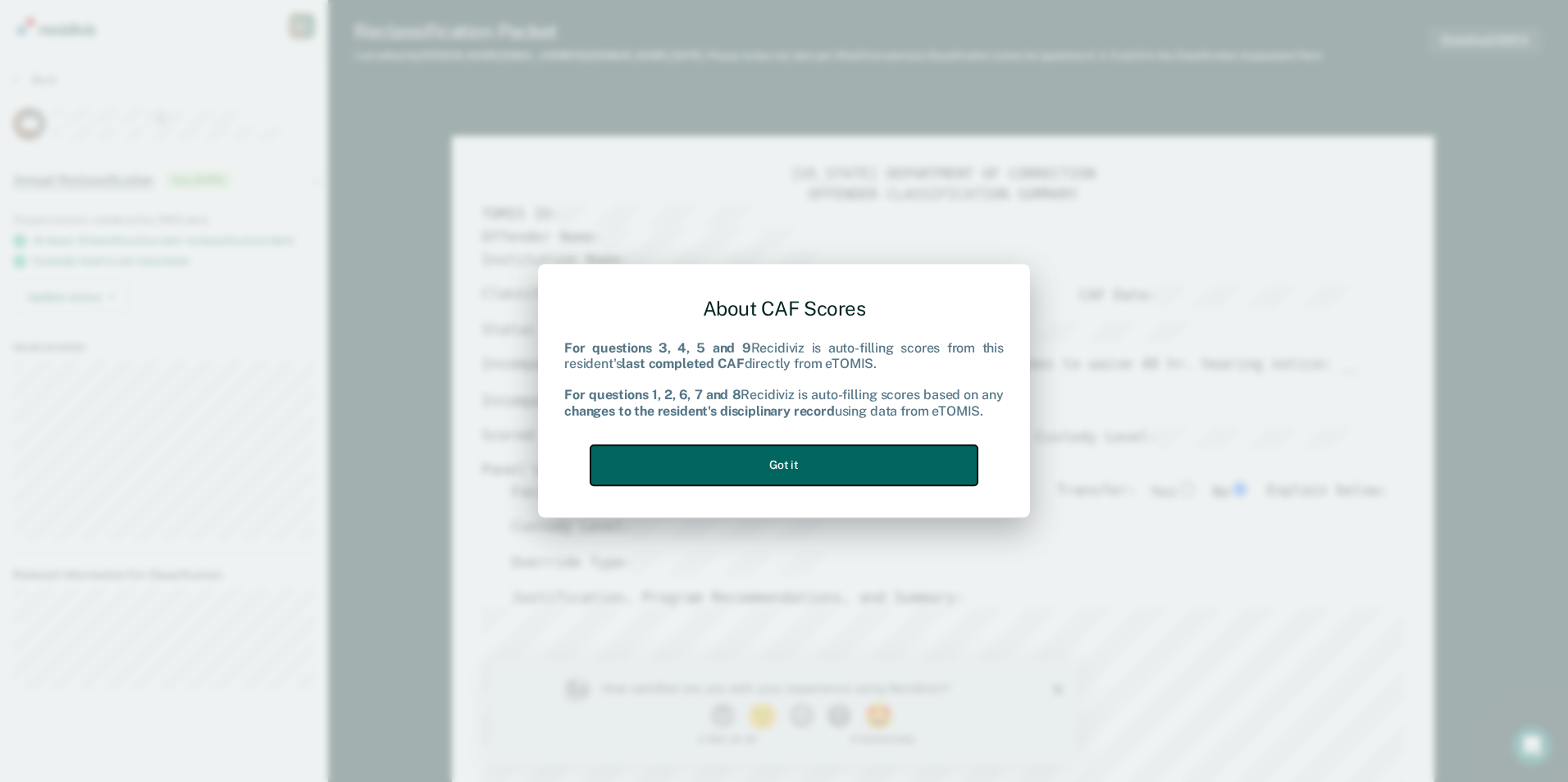
click at [837, 469] on button "Got it" at bounding box center [784, 465] width 388 height 40
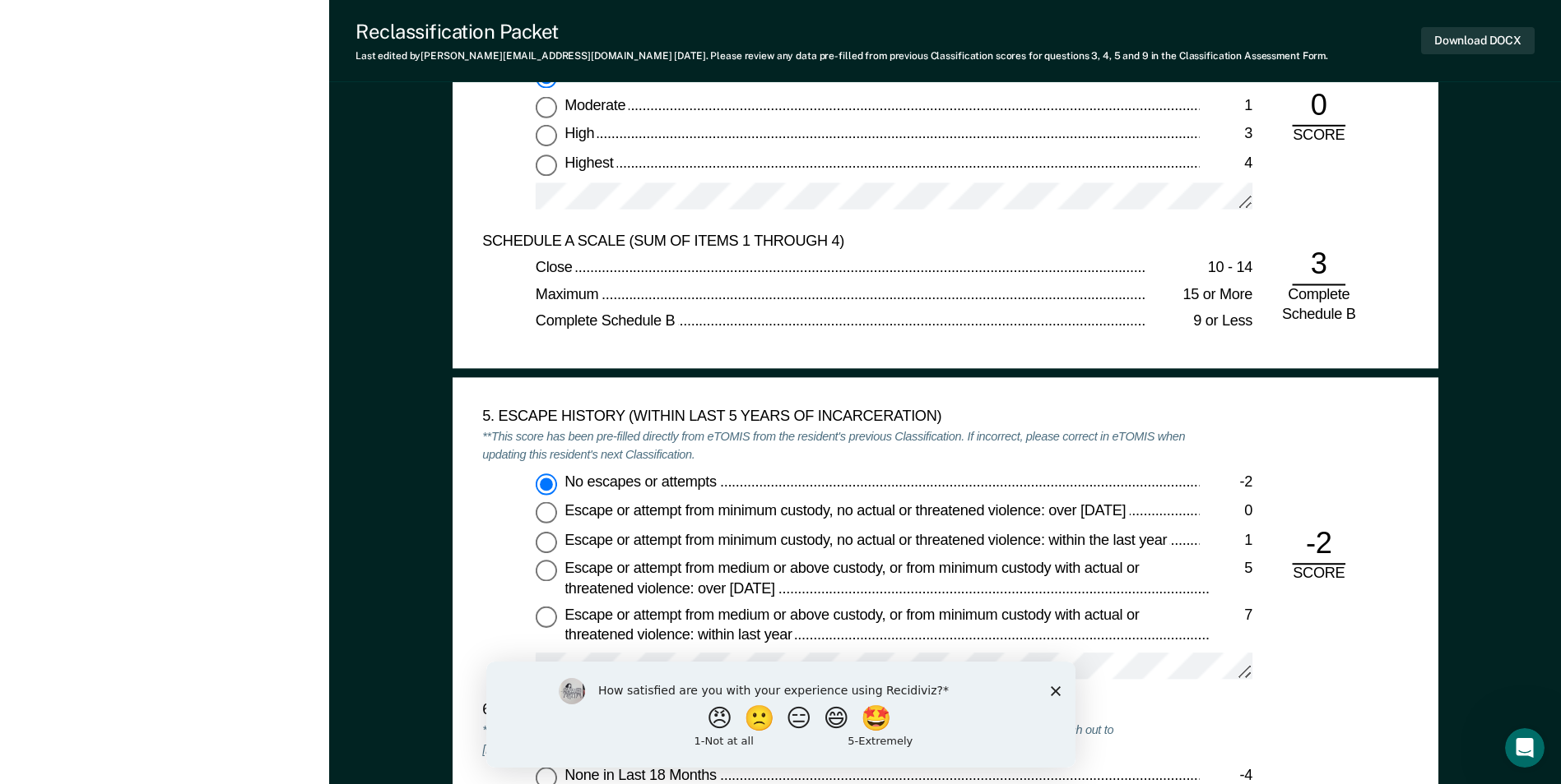
scroll to position [2302, 0]
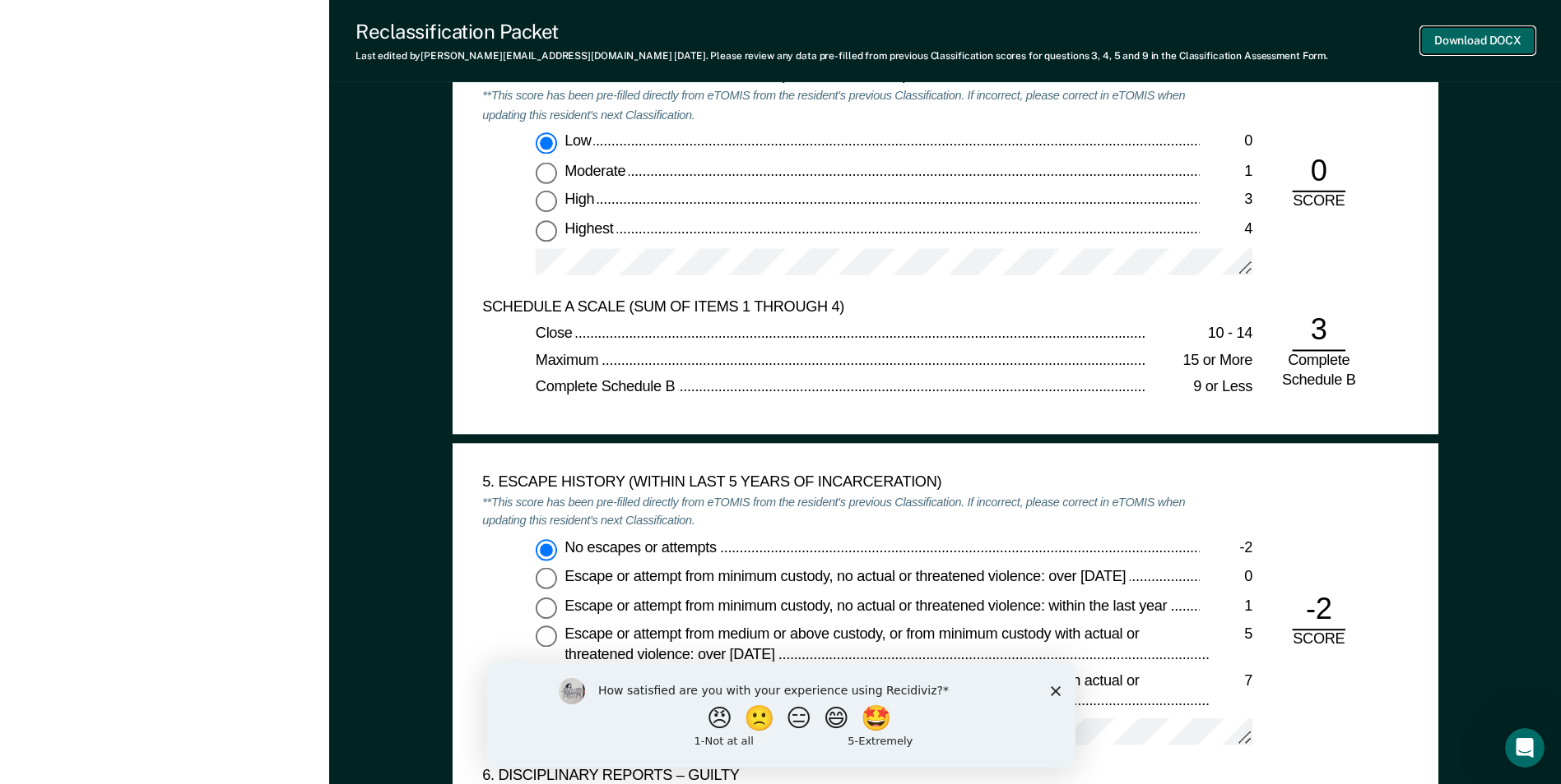
click at [1461, 38] on button "Download DOCX" at bounding box center [1477, 40] width 114 height 27
type textarea "x"
